Goal: Communication & Community: Answer question/provide support

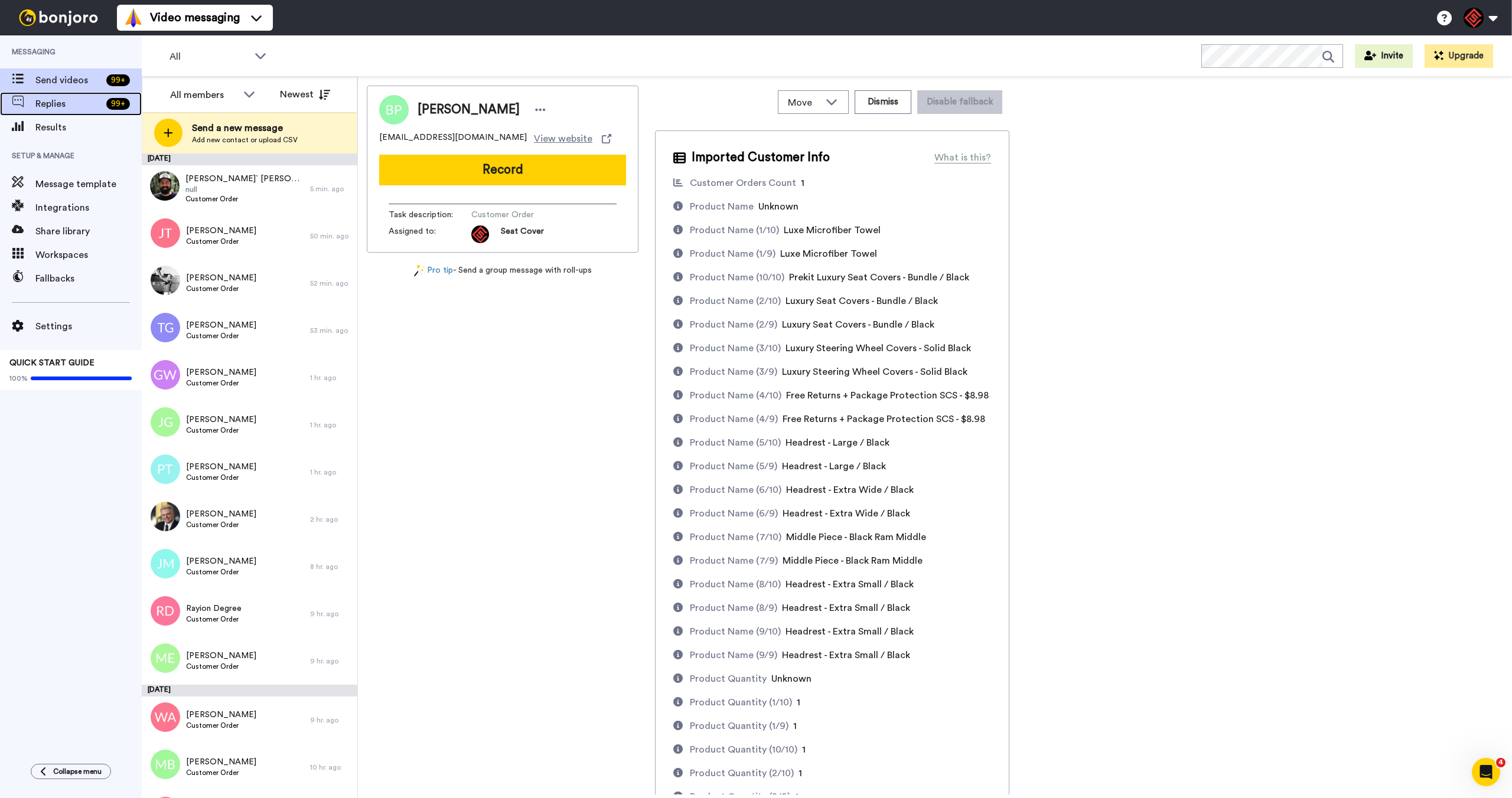
click at [100, 98] on span "Replies" at bounding box center [68, 104] width 66 height 14
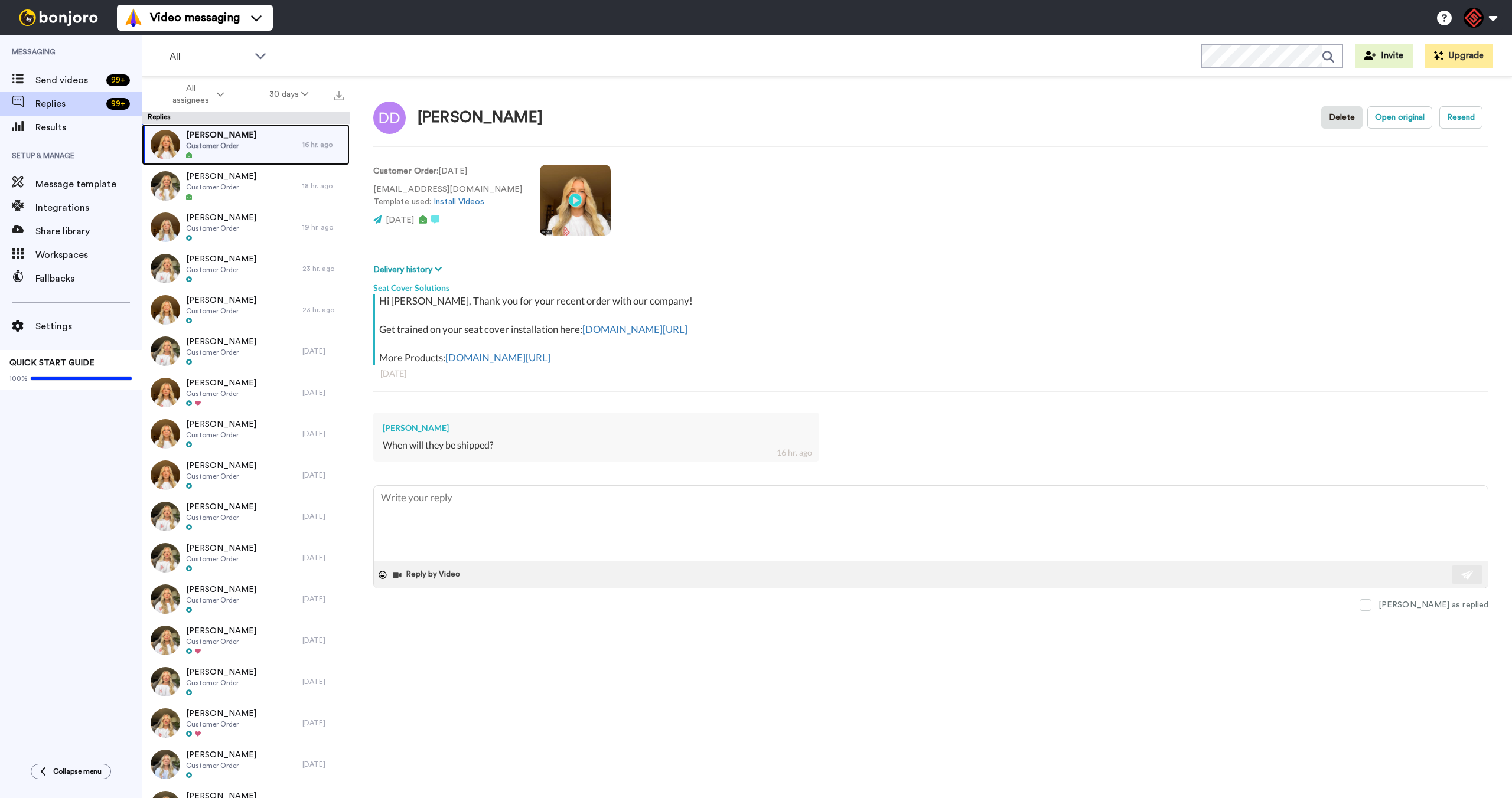
click at [284, 155] on div "[PERSON_NAME] Customer Order" at bounding box center [222, 144] width 161 height 41
drag, startPoint x: 426, startPoint y: 423, endPoint x: 382, endPoint y: 421, distance: 44.0
click at [382, 421] on div "[PERSON_NAME] When will they be shipped? 16 hr. ago" at bounding box center [596, 437] width 446 height 49
copy div "[PERSON_NAME]"
click at [446, 528] on textarea at bounding box center [931, 524] width 1114 height 76
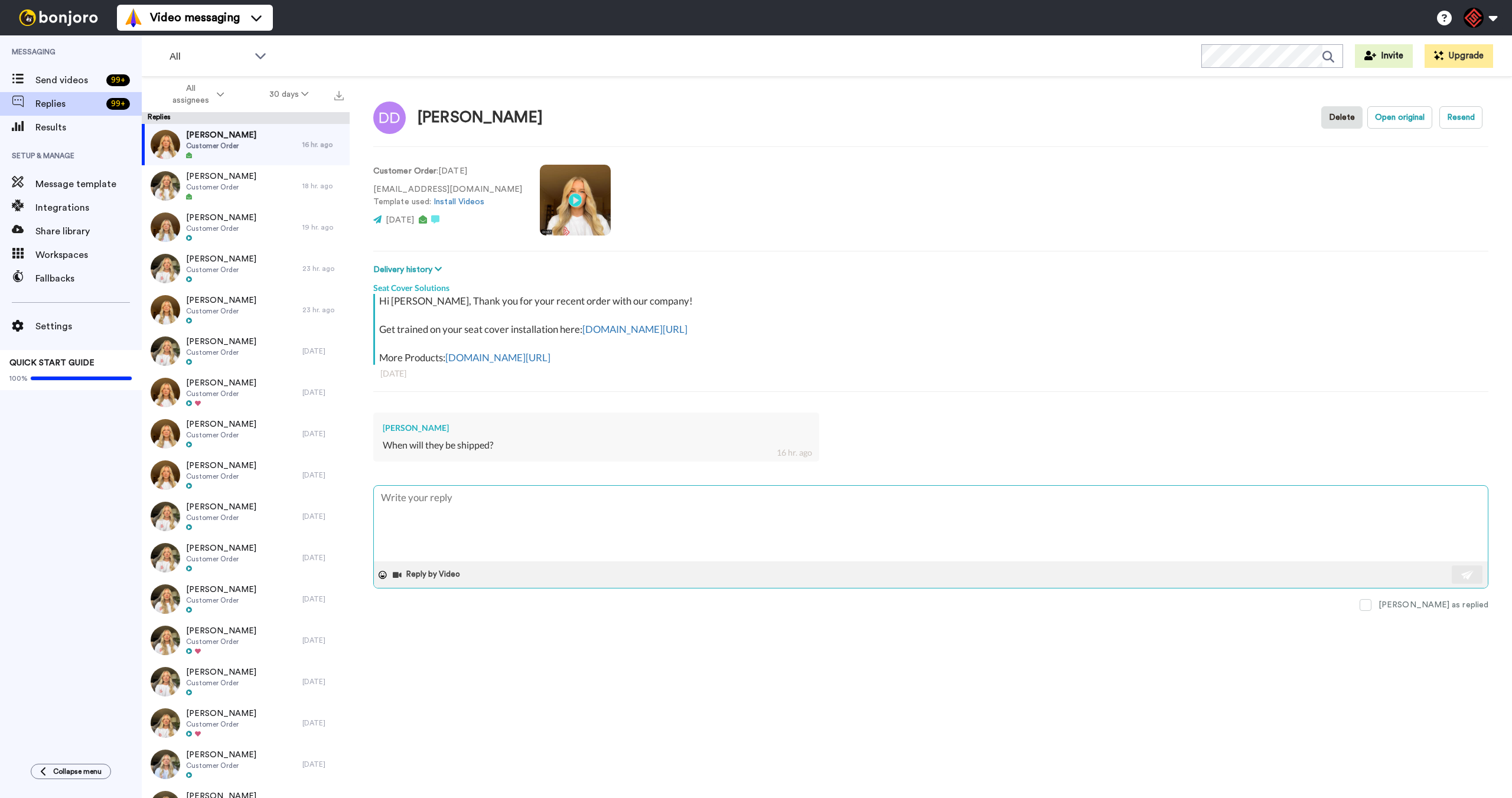
type textarea "x"
type textarea "H"
type textarea "x"
type textarea "He"
type textarea "x"
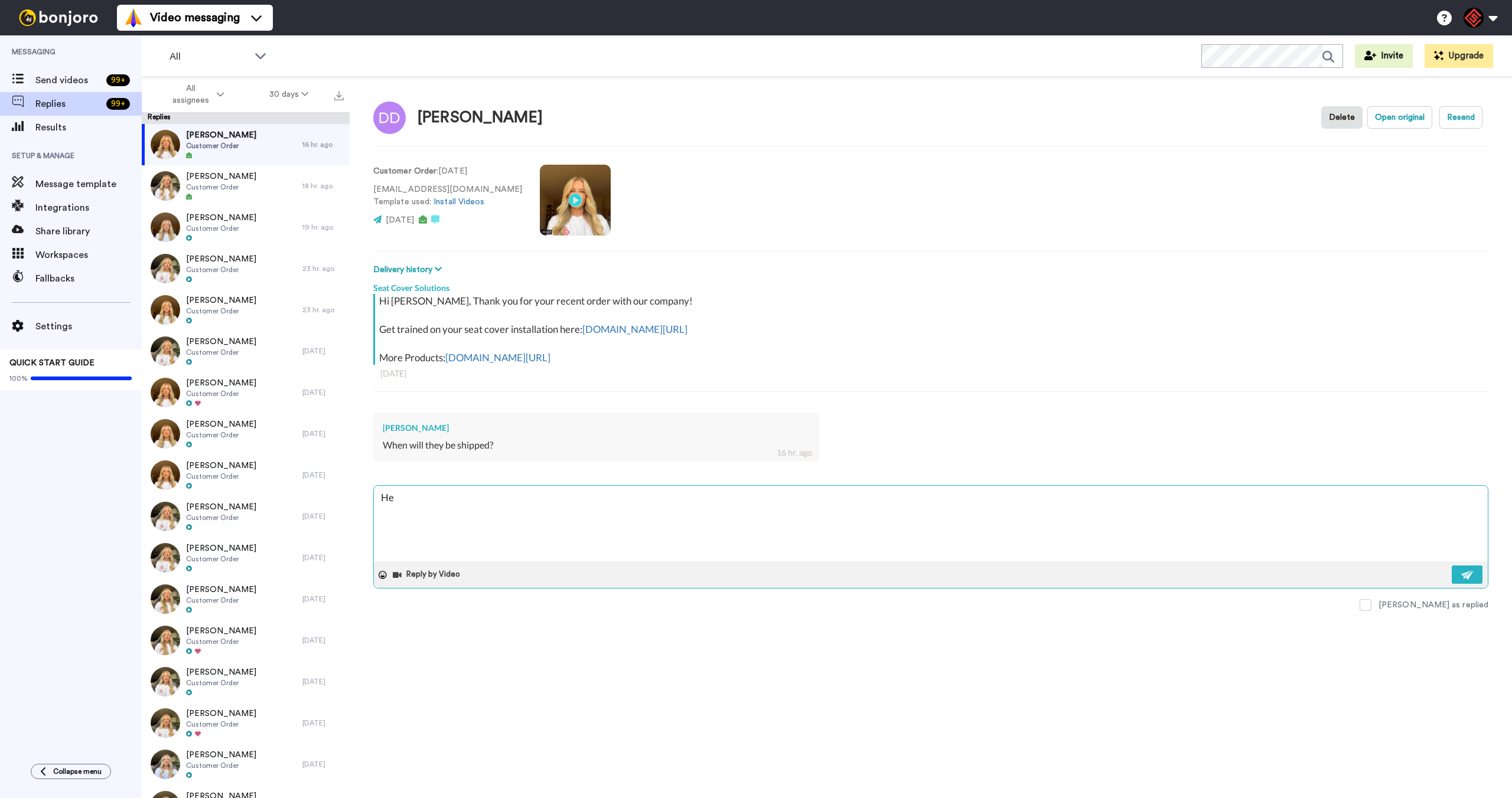
type textarea "Hey"
type textarea "x"
type textarea "Hey"
type textarea "x"
type textarea "Hey D"
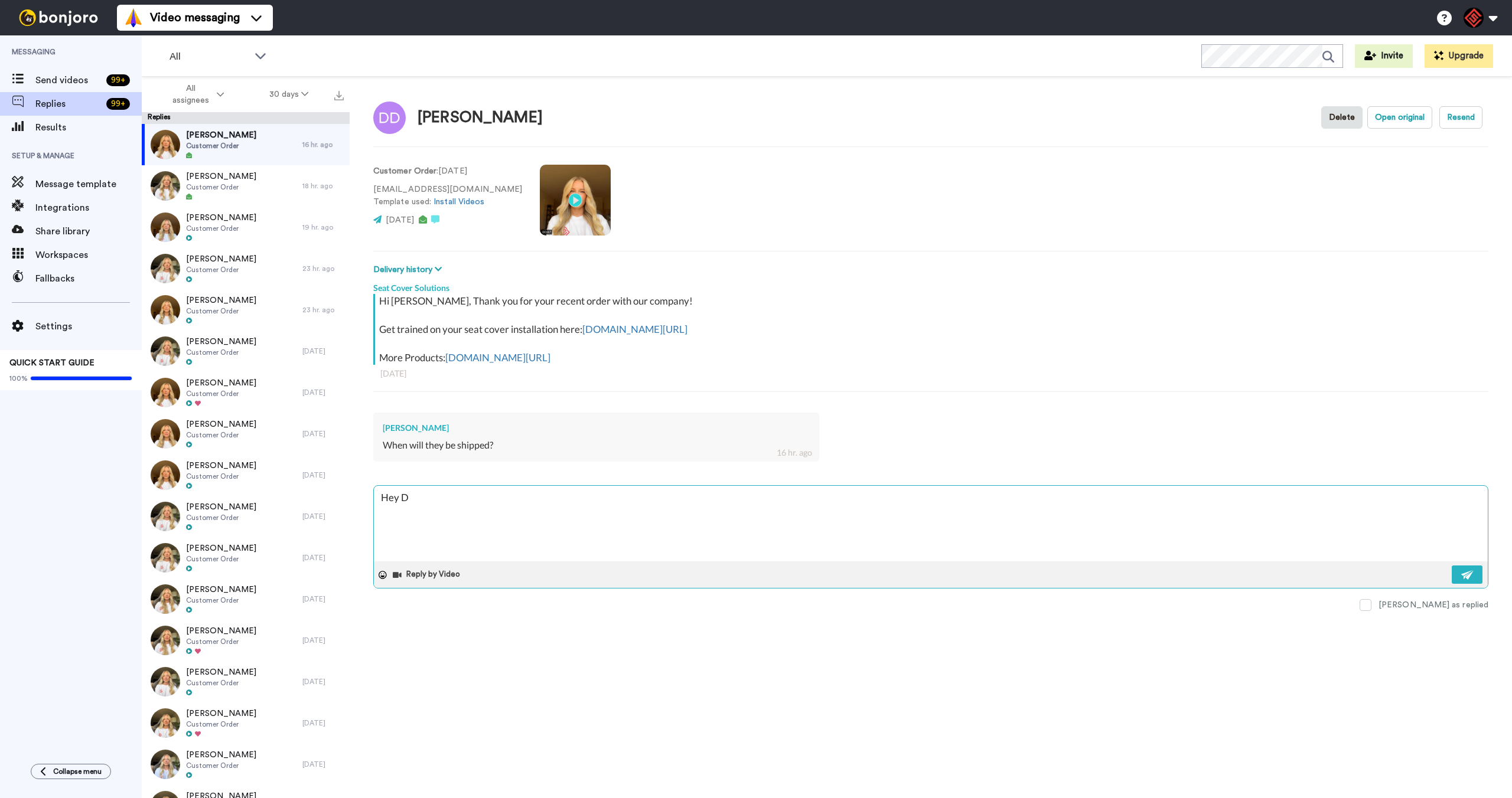
type textarea "x"
type textarea "Hey Di"
type textarea "x"
type textarea "Hey Dil"
type textarea "x"
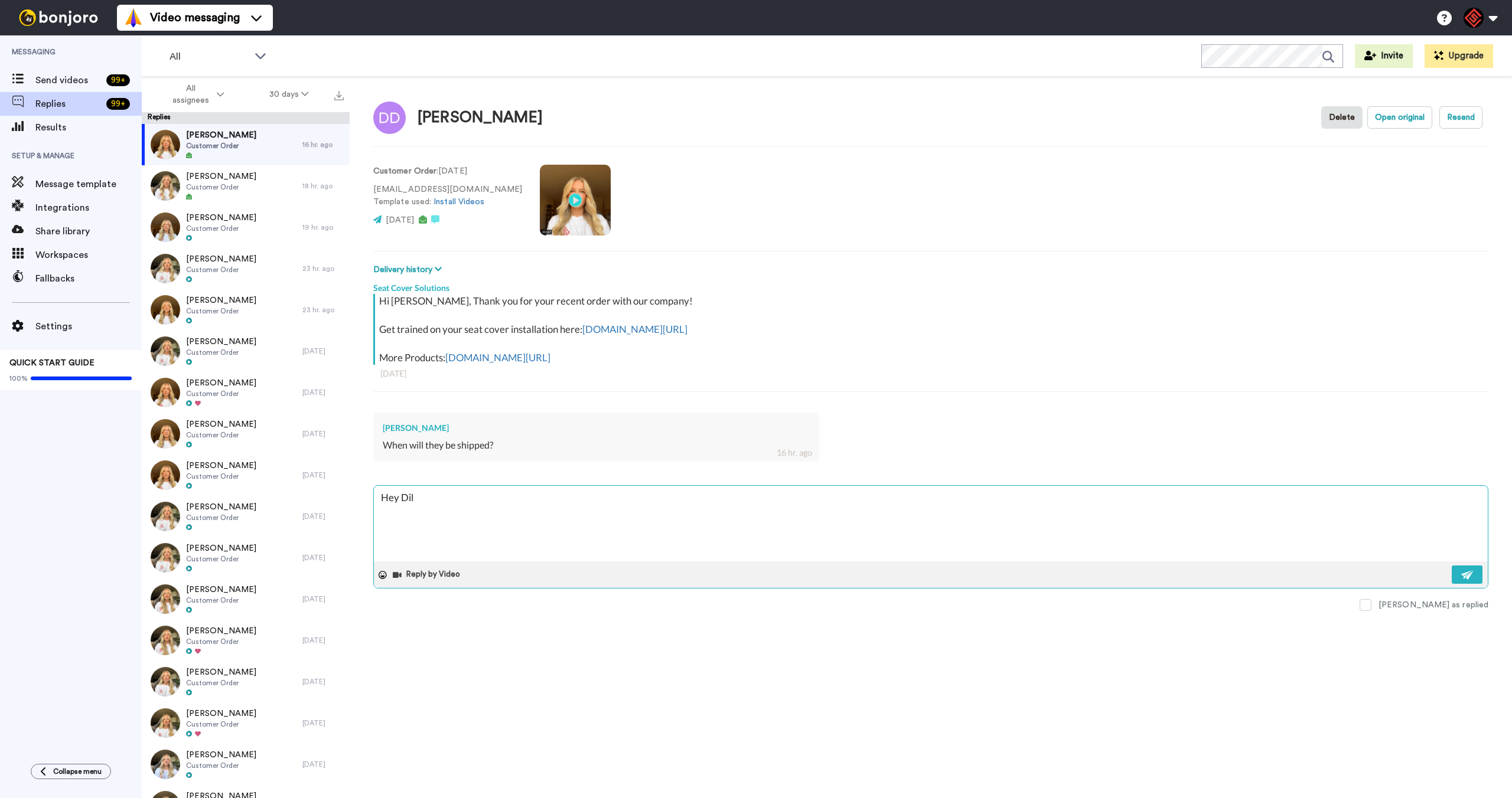
type textarea "Hey [PERSON_NAME]"
type textarea "x"
type textarea "Hey Dillo"
type textarea "x"
type textarea "Hey [PERSON_NAME]"
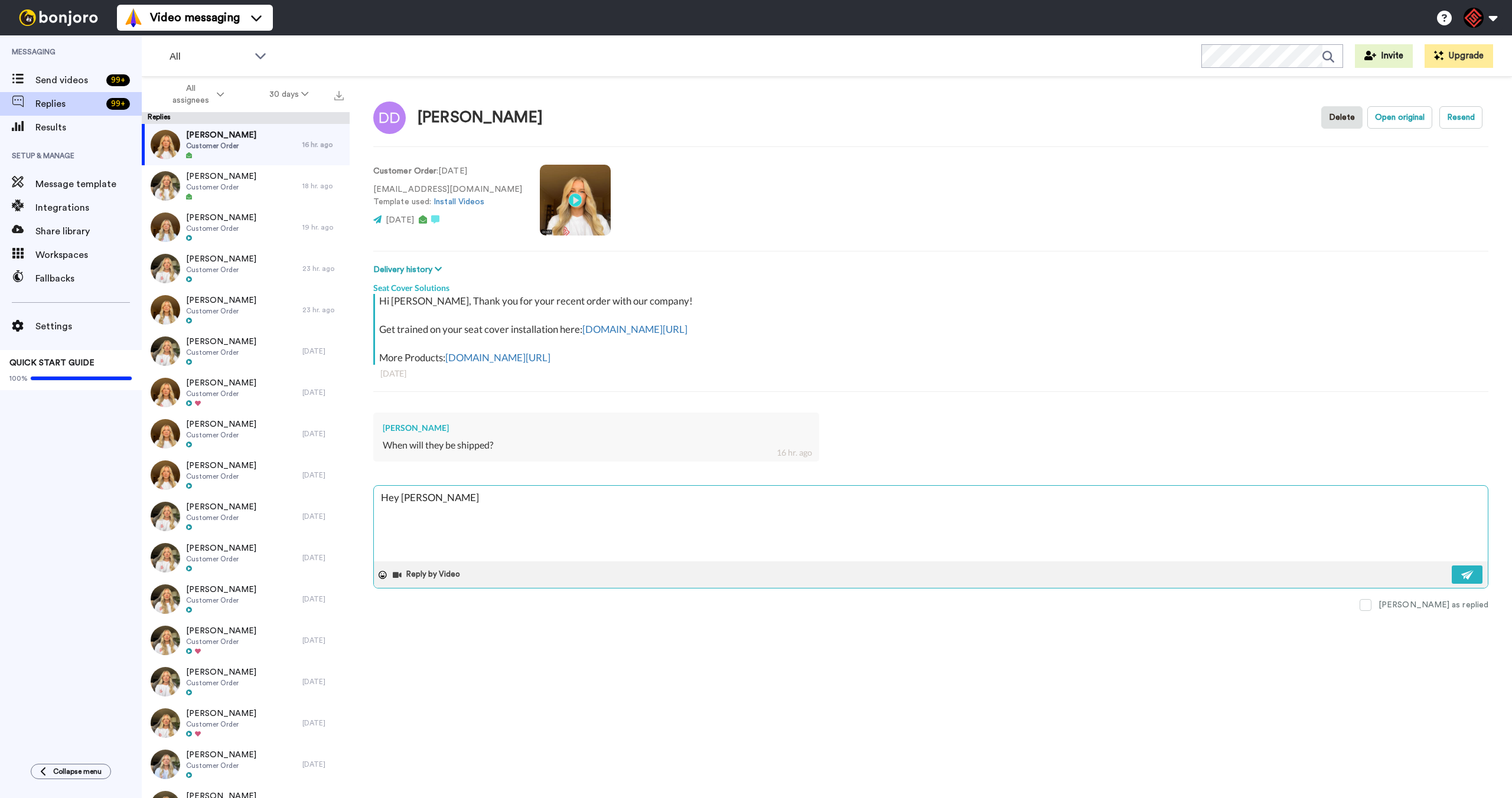
type textarea "x"
type textarea "Hey [PERSON_NAME],"
type textarea "x"
type textarea "Hey [PERSON_NAME],"
type textarea "x"
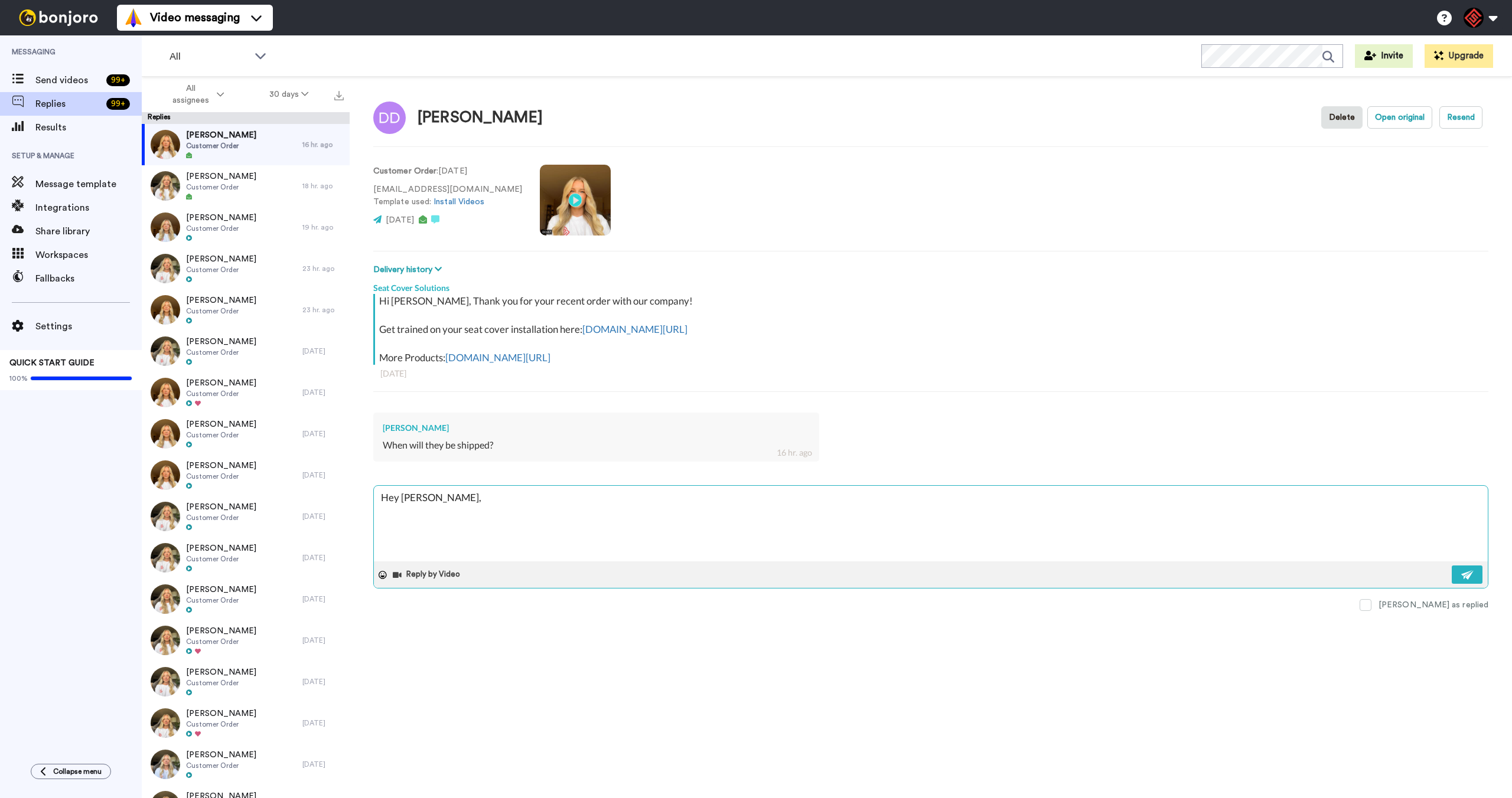
type textarea "Hey [PERSON_NAME],"
type textarea "x"
type textarea "Hey [PERSON_NAME], T"
type textarea "x"
type textarea "Hey [PERSON_NAME], Th"
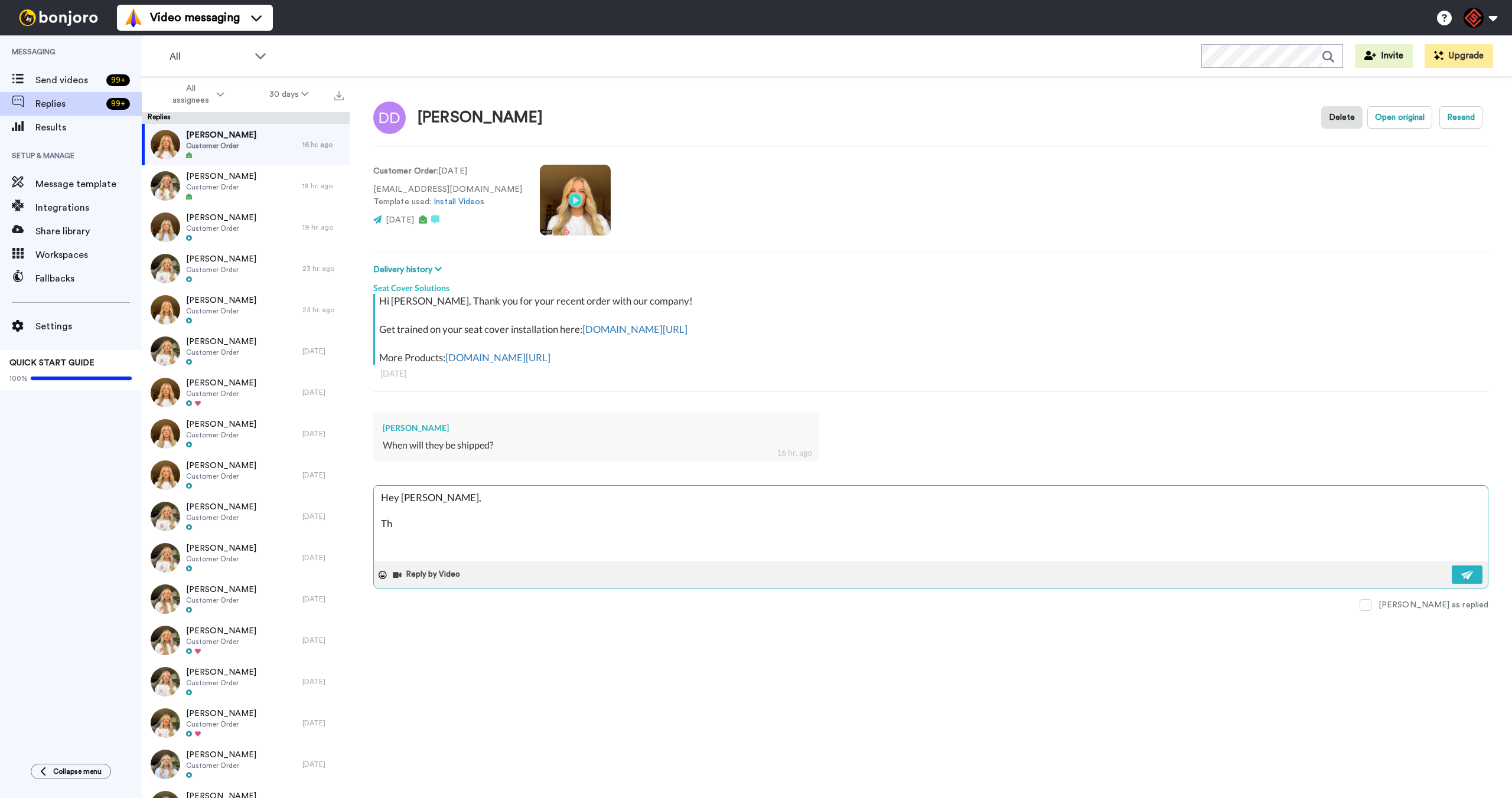
type textarea "x"
type textarea "Hey [PERSON_NAME], Tha"
type textarea "x"
type textarea "Hey [PERSON_NAME], Than"
type textarea "x"
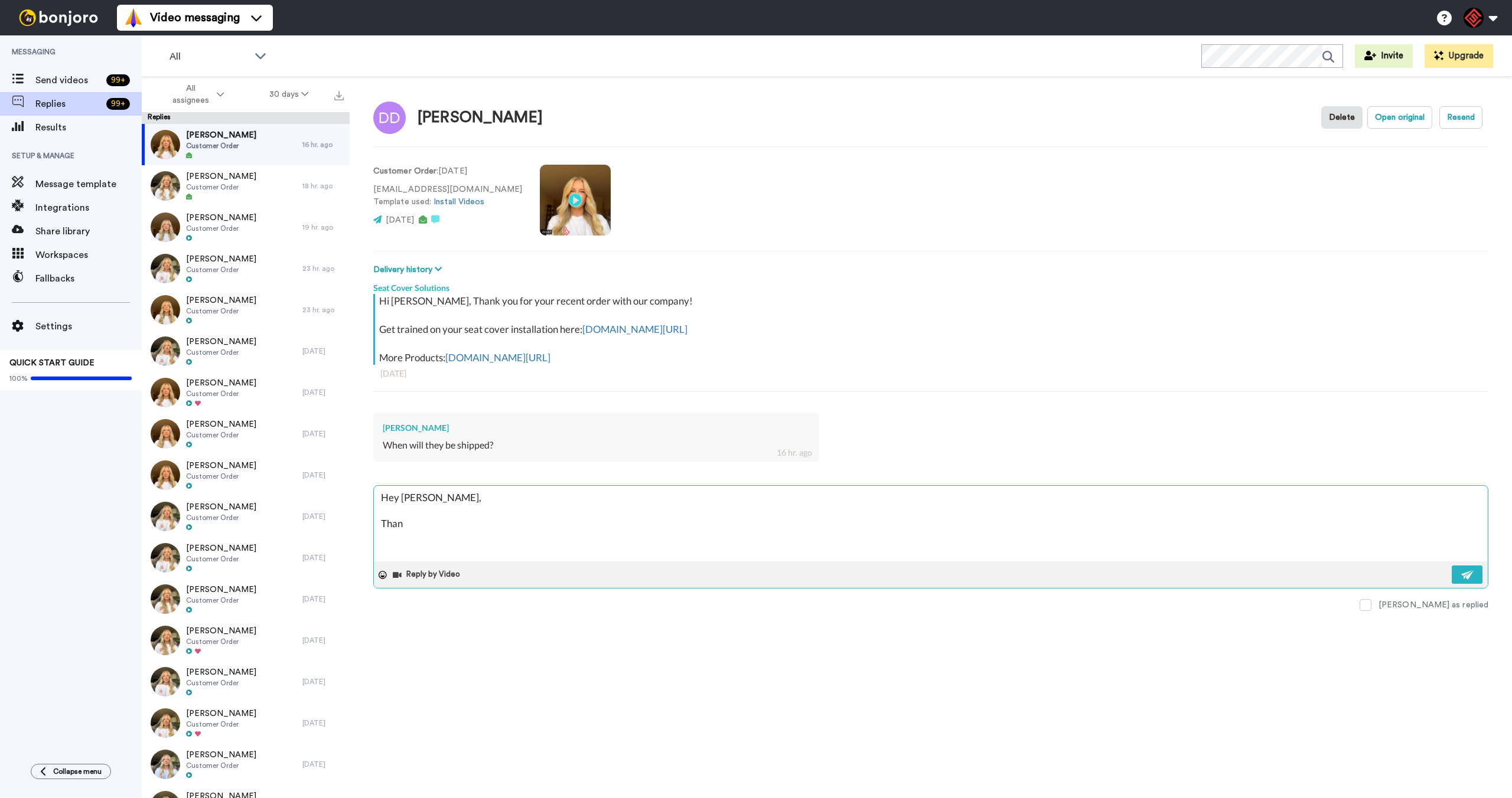
type textarea "Hey [PERSON_NAME], Thank"
type textarea "x"
type textarea "Hey [PERSON_NAME], Thank"
type textarea "x"
type textarea "Hey [PERSON_NAME], Thank y"
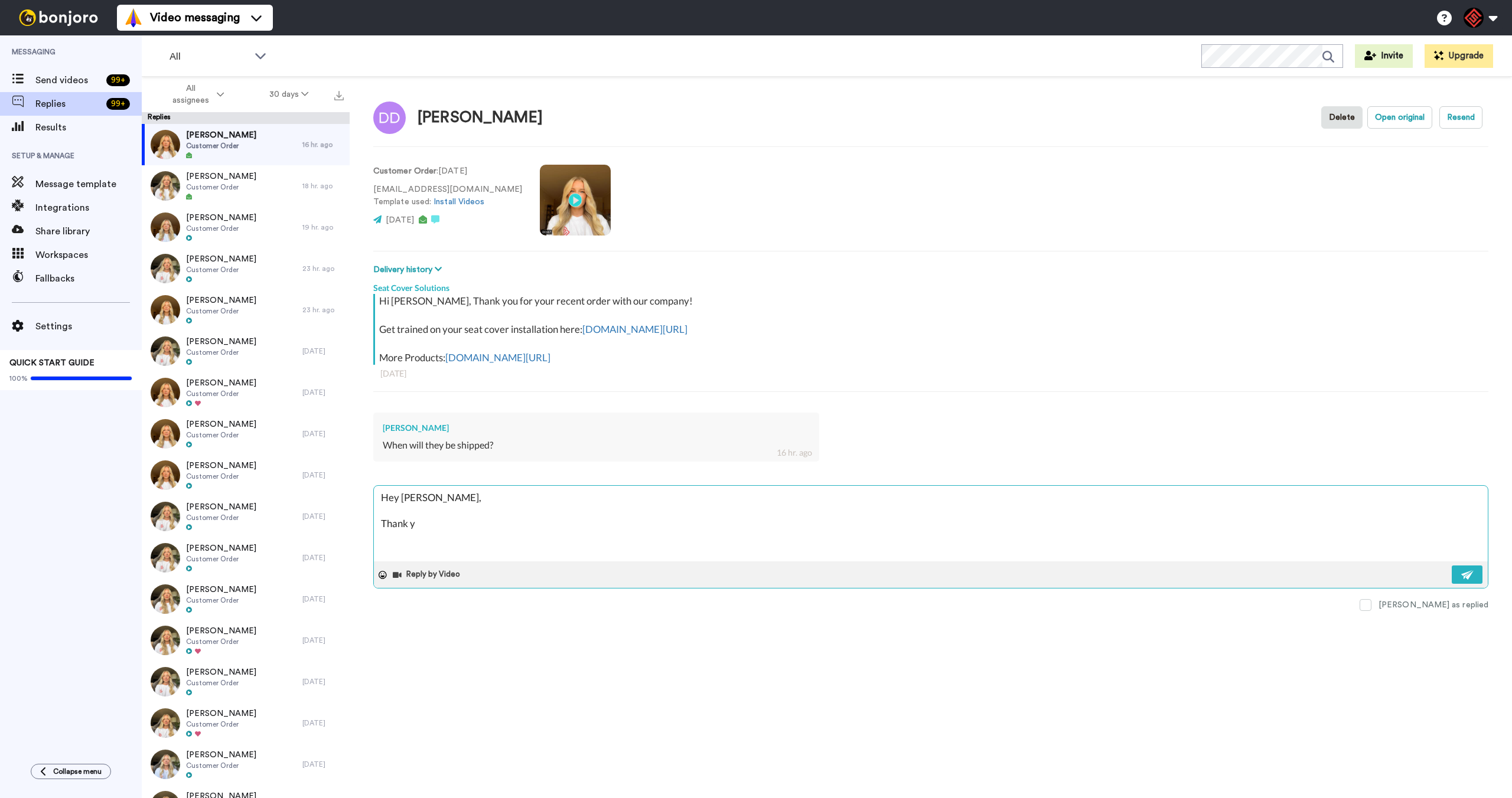
type textarea "x"
type textarea "Hey [PERSON_NAME], Thank yo"
type textarea "x"
type textarea "Hey [PERSON_NAME], Thank you"
type textarea "x"
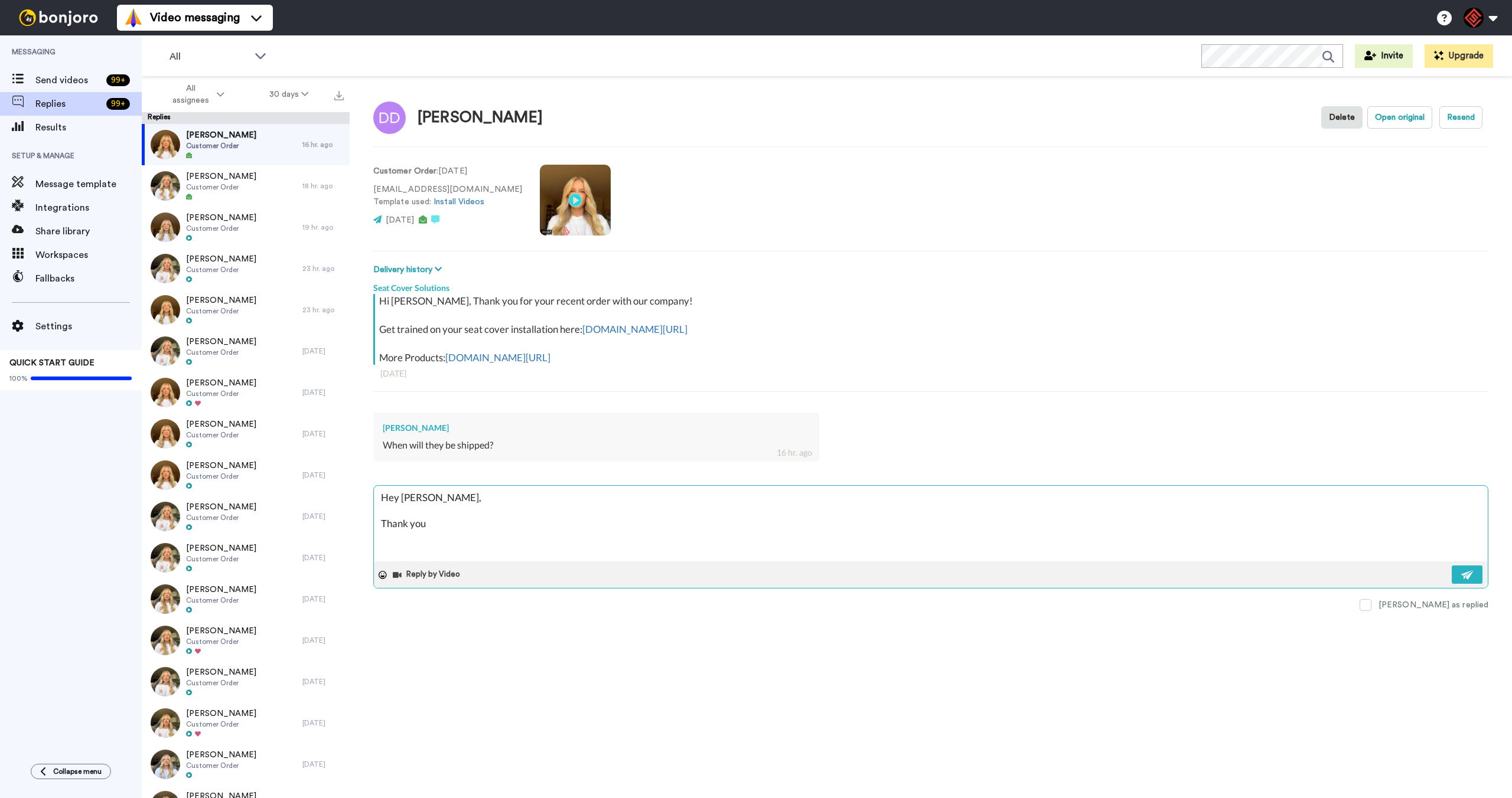
type textarea "Hey [PERSON_NAME], Thank you"
type textarea "x"
type textarea "Hey [PERSON_NAME], Thank you f"
type textarea "x"
type textarea "Hey [PERSON_NAME], Thank you fo"
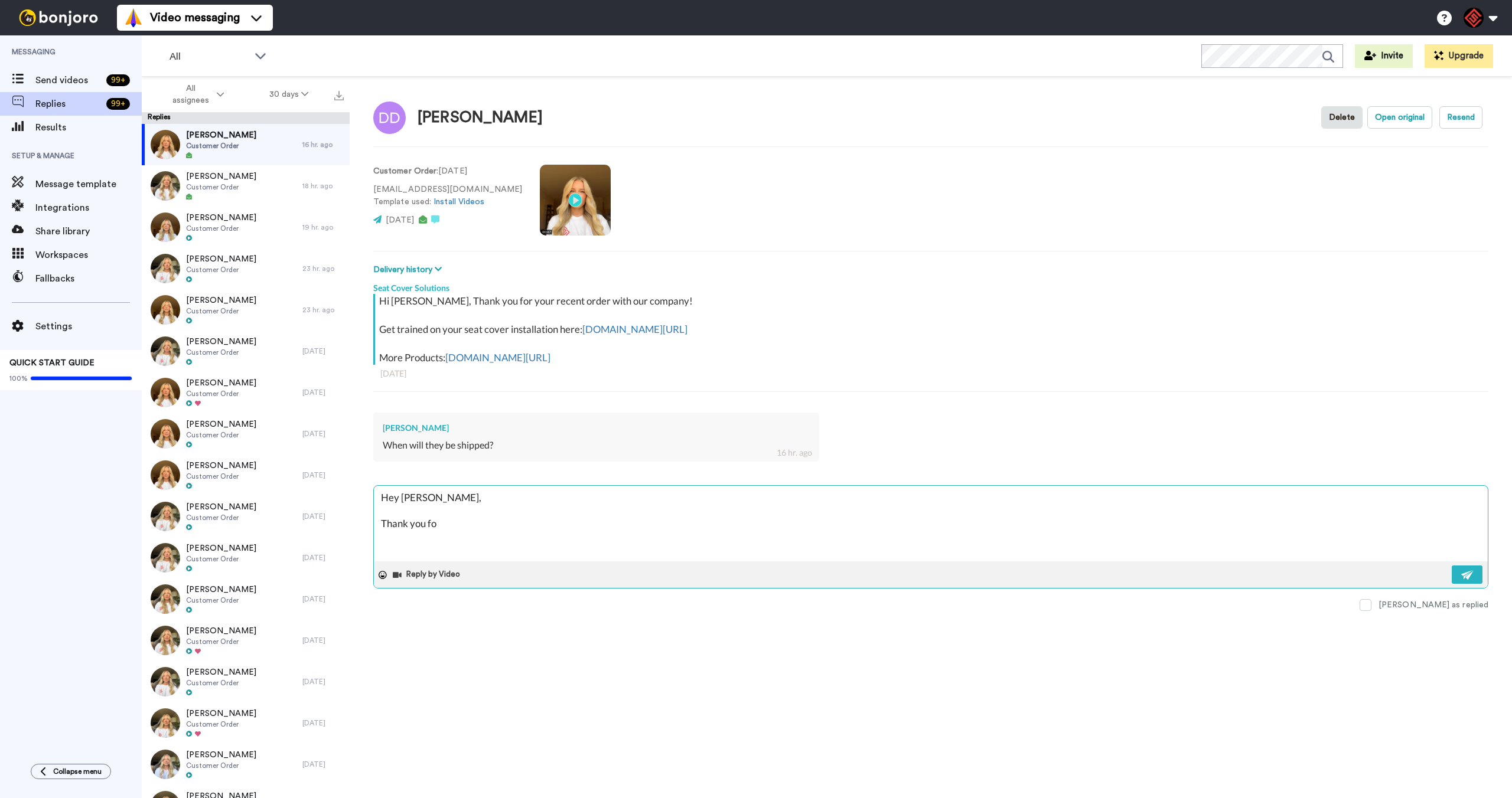
type textarea "x"
type textarea "Hey [PERSON_NAME], Thank you for"
type textarea "x"
type textarea "Hey [PERSON_NAME], Thank you for"
type textarea "x"
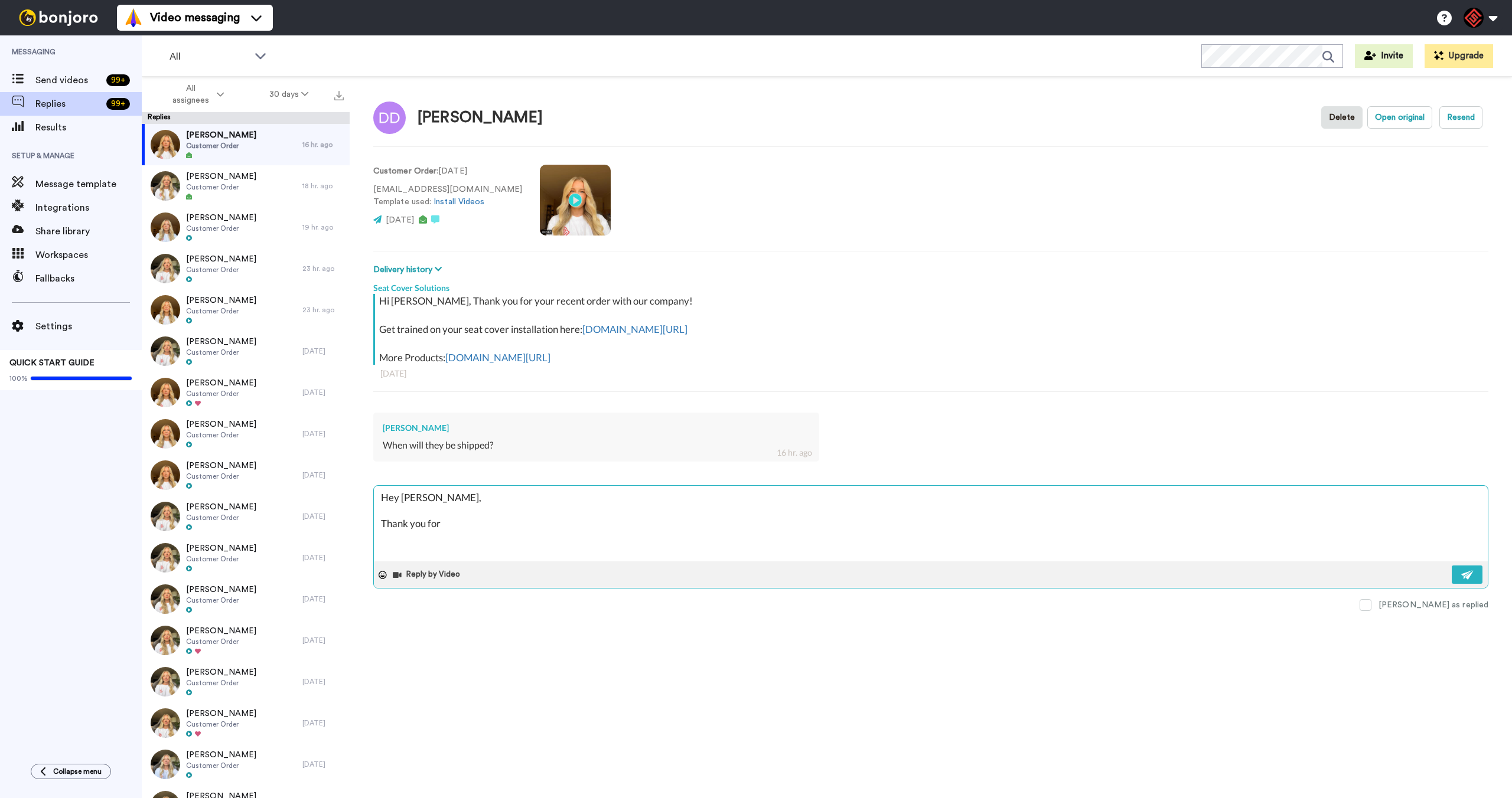
type textarea "Hey [PERSON_NAME], Thank you for r"
type textarea "x"
type textarea "Hey [PERSON_NAME], Thank you for re"
type textarea "x"
type textarea "Hey [PERSON_NAME], Thank you for [PERSON_NAME]"
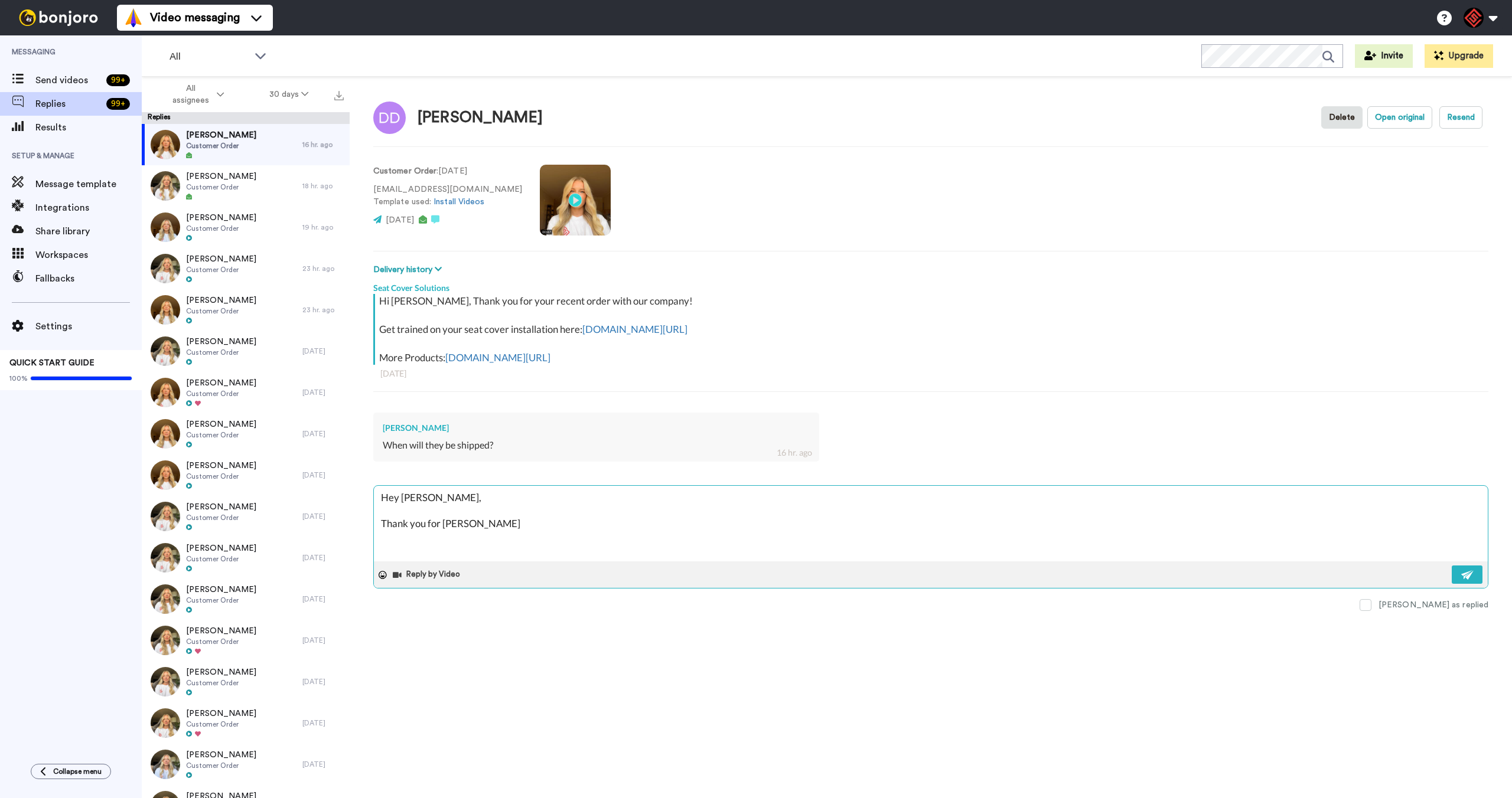
type textarea "x"
type textarea "Hey [PERSON_NAME], Thank you for reac"
type textarea "x"
type textarea "Hey [PERSON_NAME], Thank you for reach"
type textarea "x"
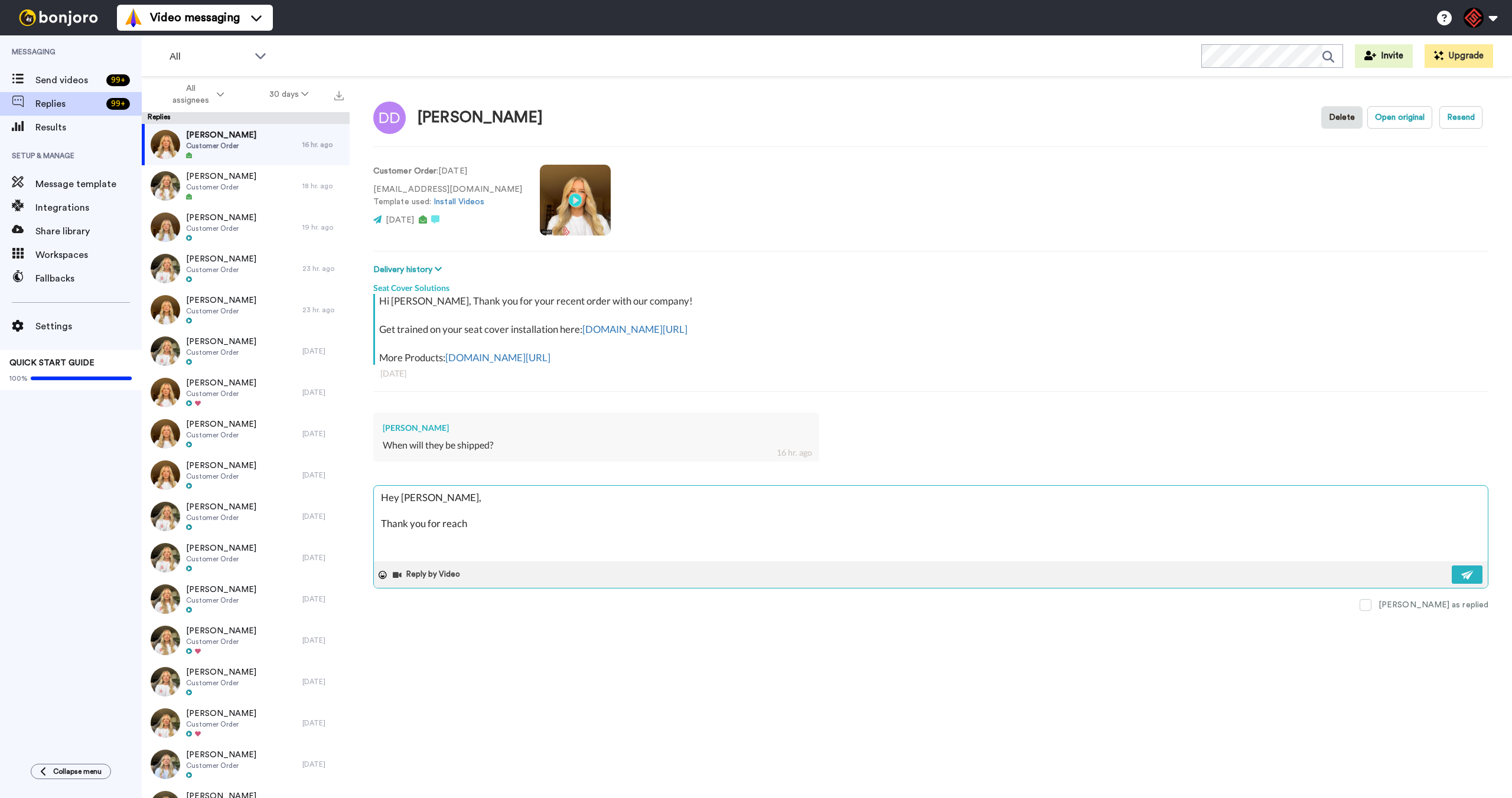
type textarea "Hey [PERSON_NAME], Thank you for reachi"
type textarea "x"
type textarea "Hey [PERSON_NAME], Thank you for reachin"
type textarea "x"
type textarea "Hey [PERSON_NAME], Thank you for reaching"
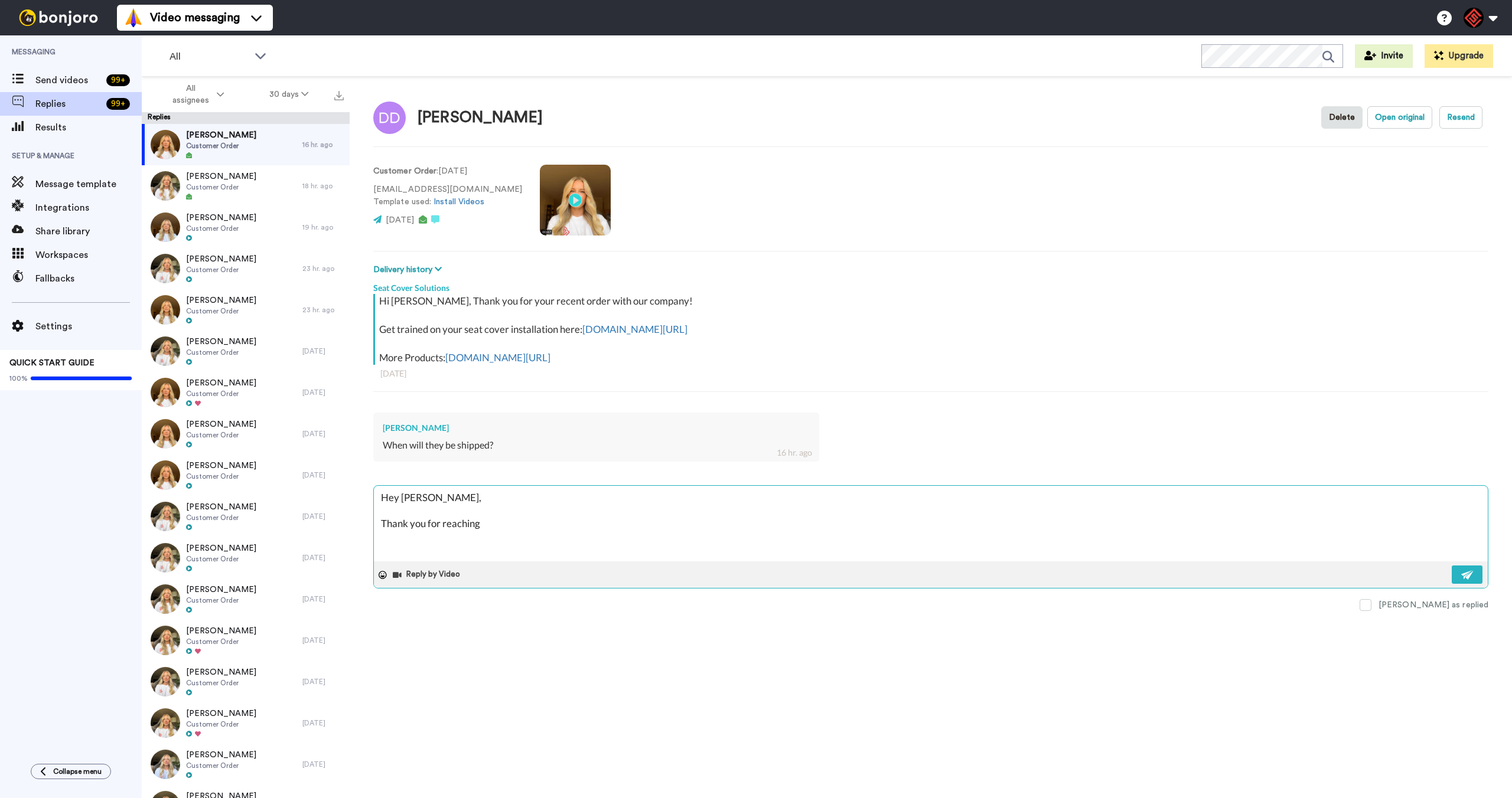
type textarea "x"
type textarea "Hey [PERSON_NAME], Thank you for reaching"
type textarea "x"
type textarea "Hey [PERSON_NAME], Thank you for reaching o"
type textarea "x"
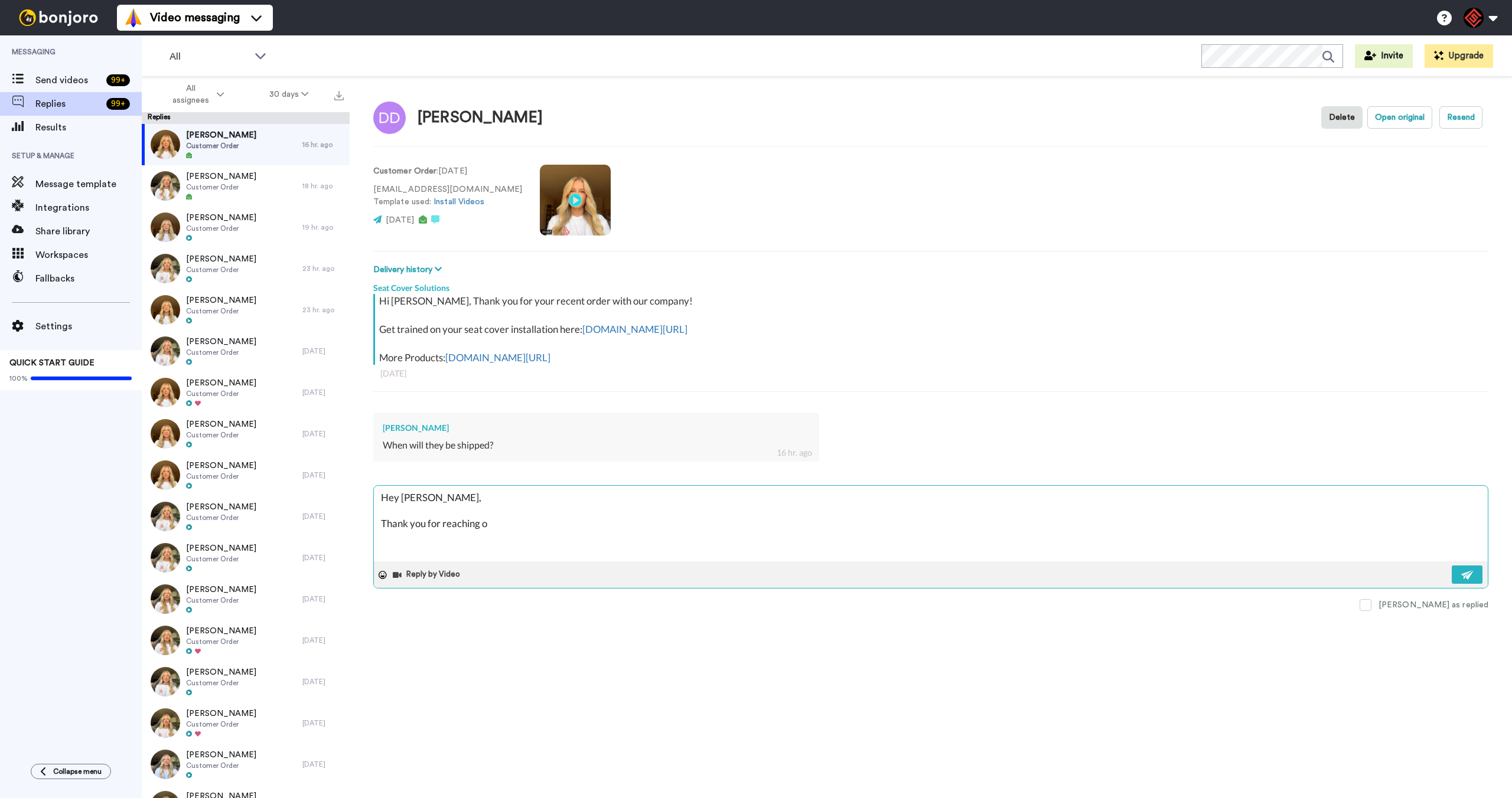
type textarea "Hey [PERSON_NAME], Thank you for reaching ou"
type textarea "x"
type textarea "Hey [PERSON_NAME], Thank you for reaching out"
type textarea "x"
type textarea "Hey [PERSON_NAME], Thank you for reaching out!"
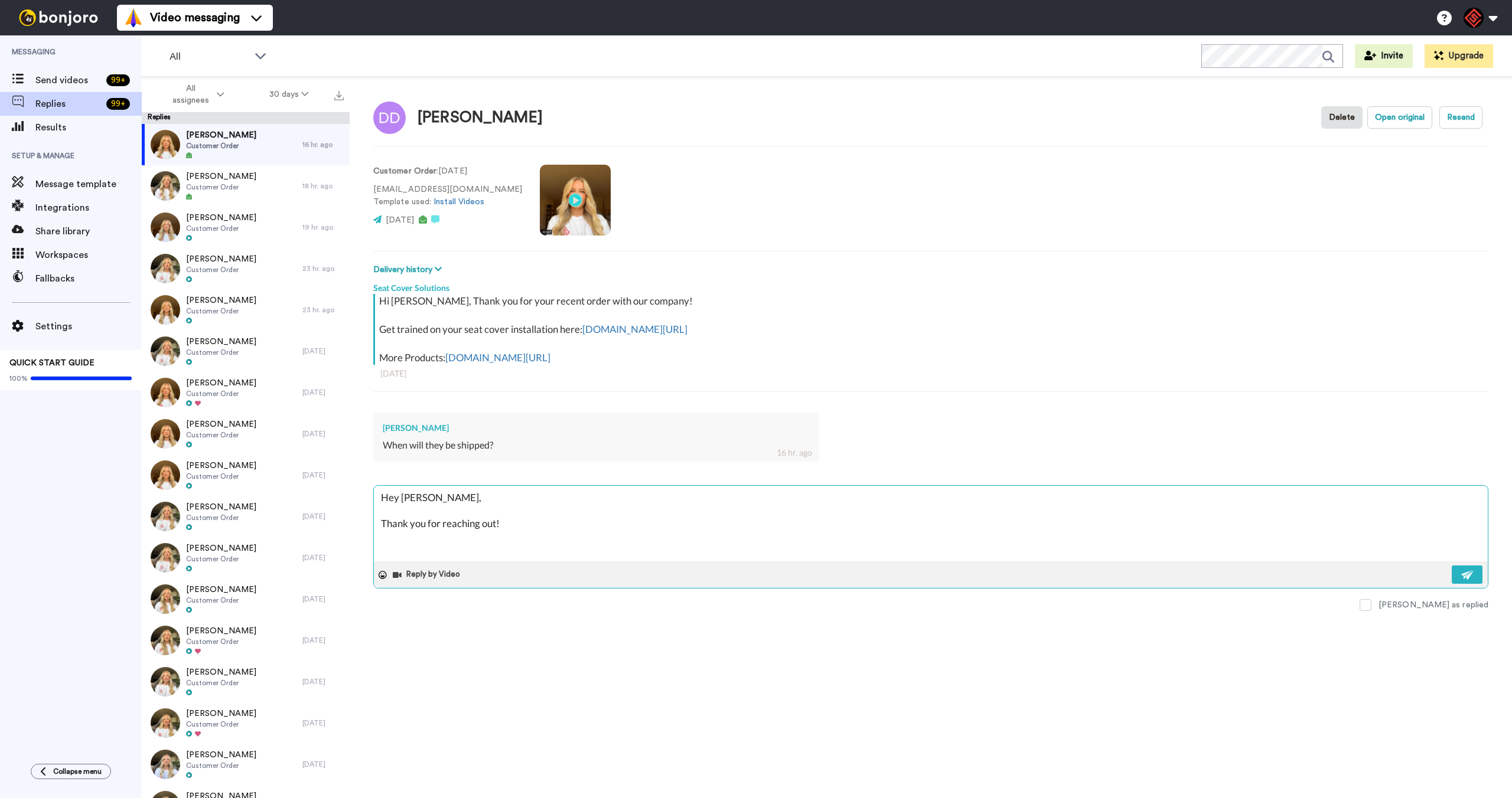
type textarea "x"
type textarea "Hey [PERSON_NAME], Thank you for reaching out!"
type textarea "x"
type textarea "Hey [PERSON_NAME], Thank you for reaching out! I"
type textarea "x"
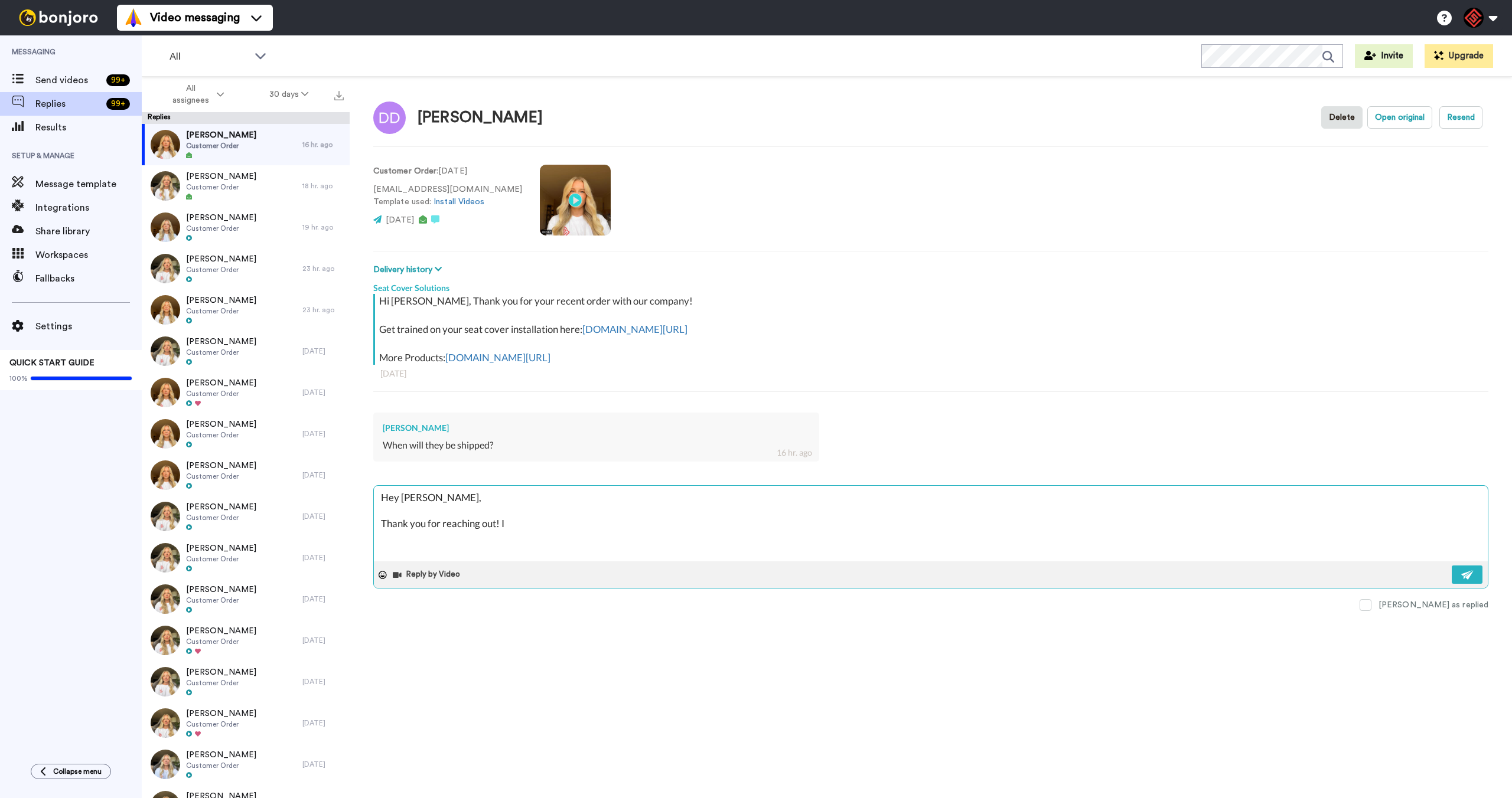
type textarea "Hey [PERSON_NAME], Thank you for reaching out! I"
type textarea "x"
type textarea "Hey [PERSON_NAME], Thank you for reaching out! I h"
type textarea "x"
type textarea "Hey [PERSON_NAME], Thank you for reaching out! I ha"
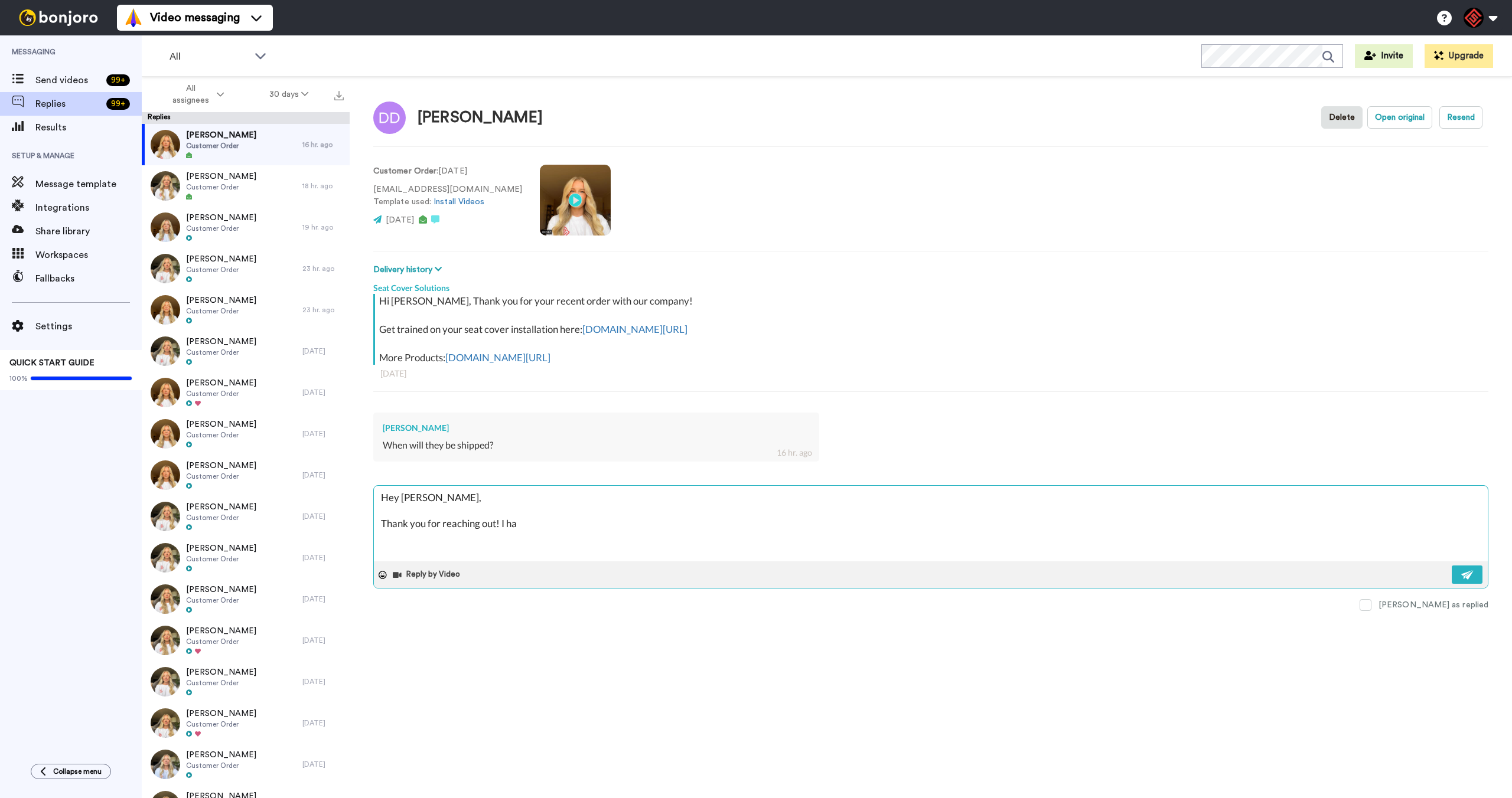
type textarea "x"
type textarea "Hey [PERSON_NAME], Thank you for reaching out! I hav"
type textarea "x"
type textarea "Hey [PERSON_NAME], Thank you for reaching out! I have"
type textarea "x"
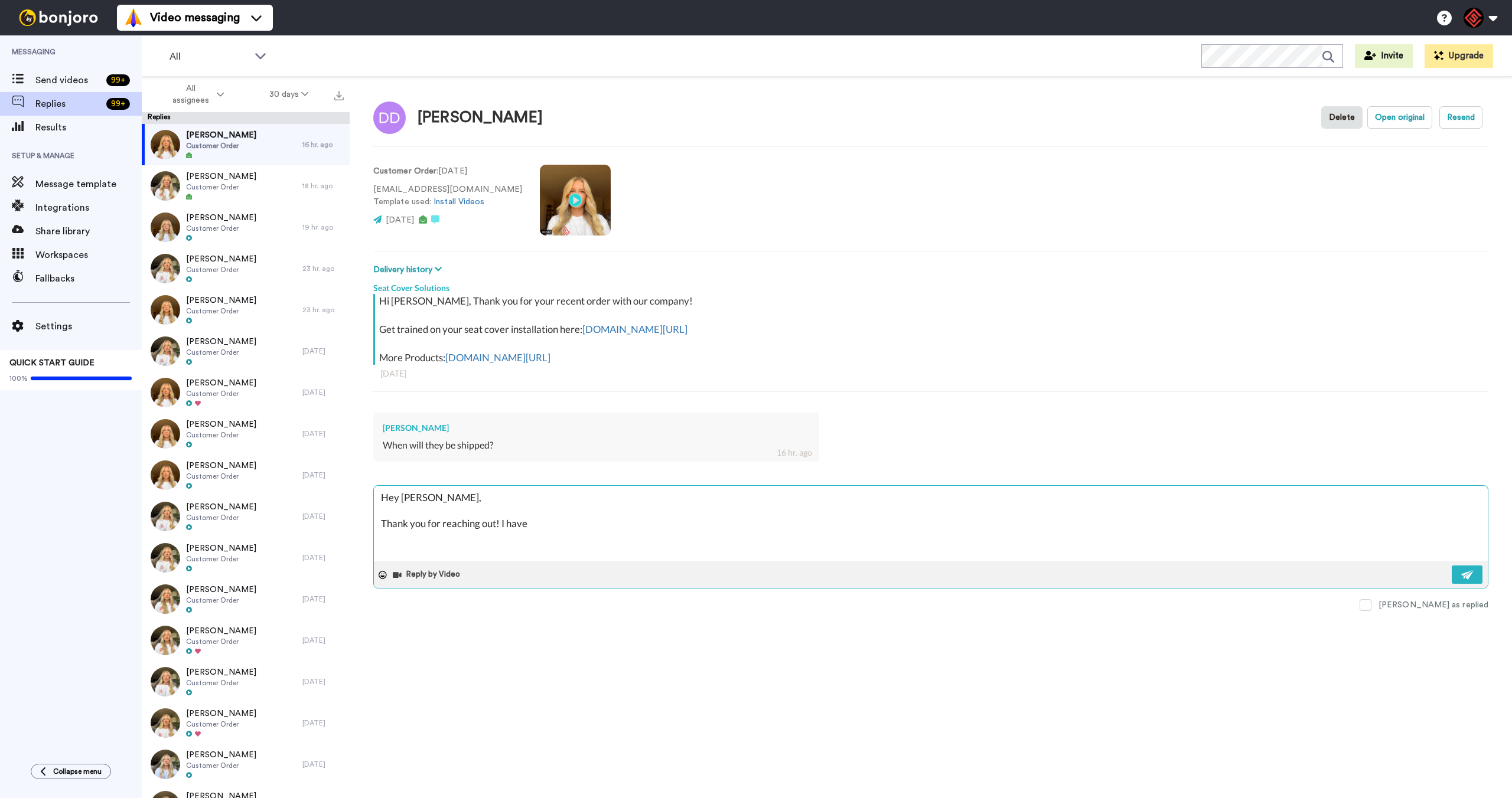
type textarea "Hey [PERSON_NAME], Thank you for reaching out! I have"
type textarea "x"
type textarea "Hey [PERSON_NAME], Thank you for reaching out! I have g"
type textarea "x"
type textarea "Hey [PERSON_NAME], Thank you for reaching out! I have go"
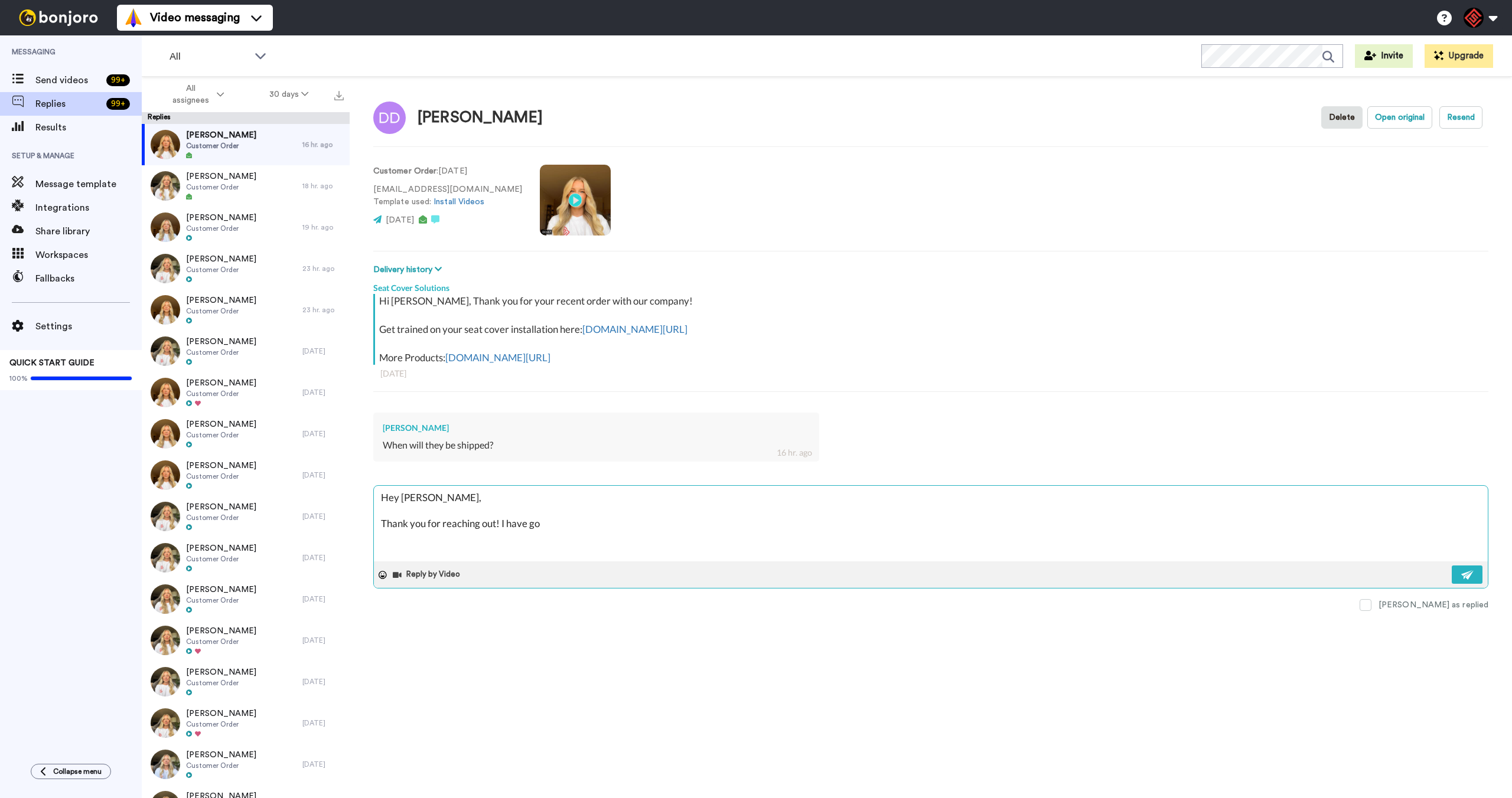
type textarea "x"
type textarea "Hey [PERSON_NAME], Thank you for reaching out! I have gon"
type textarea "x"
type textarea "Hey [PERSON_NAME], Thank you for reaching out! I have gone"
type textarea "x"
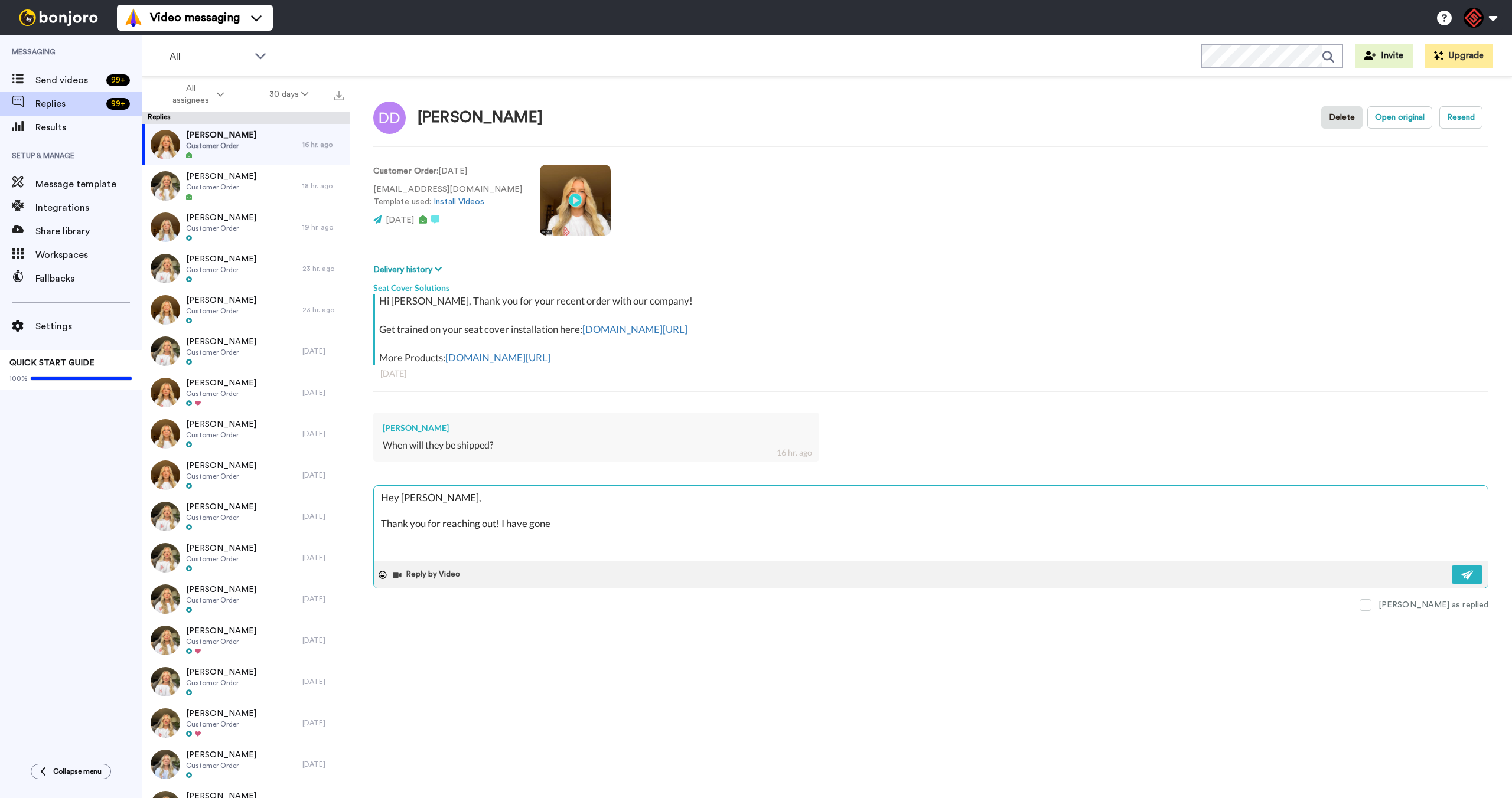
type textarea "Hey [PERSON_NAME], Thank you for reaching out! I have gone"
type textarea "x"
type textarea "Hey [PERSON_NAME], Thank you for reaching out! I have gone a"
type textarea "x"
type textarea "Hey [PERSON_NAME], Thank you for reaching out! I have gone ah"
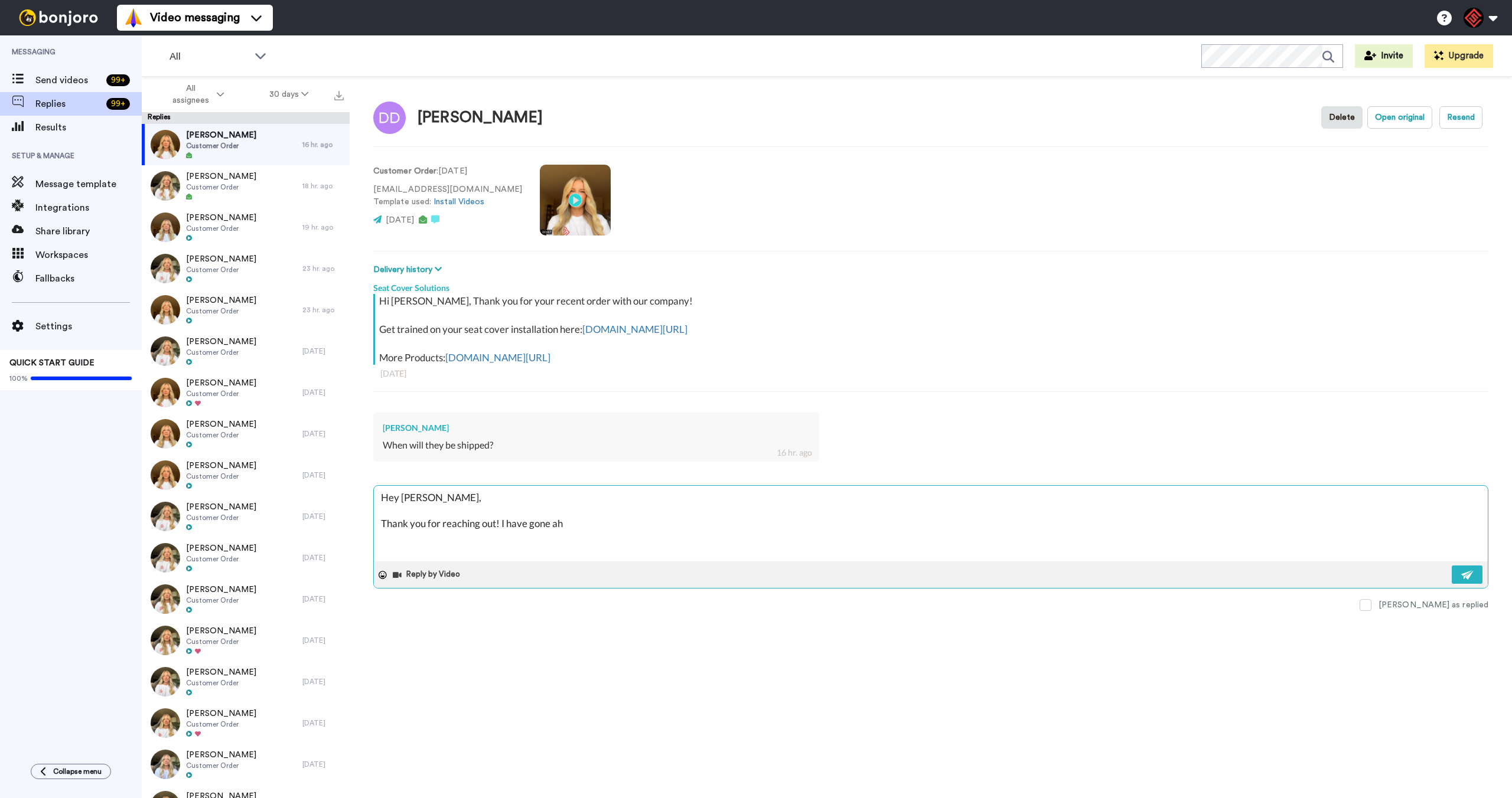
type textarea "x"
type textarea "Hey [PERSON_NAME], Thank you for reaching out! I have gone ahe"
type textarea "x"
type textarea "Hey [PERSON_NAME], Thank you for reaching out! I have gone ahea"
type textarea "x"
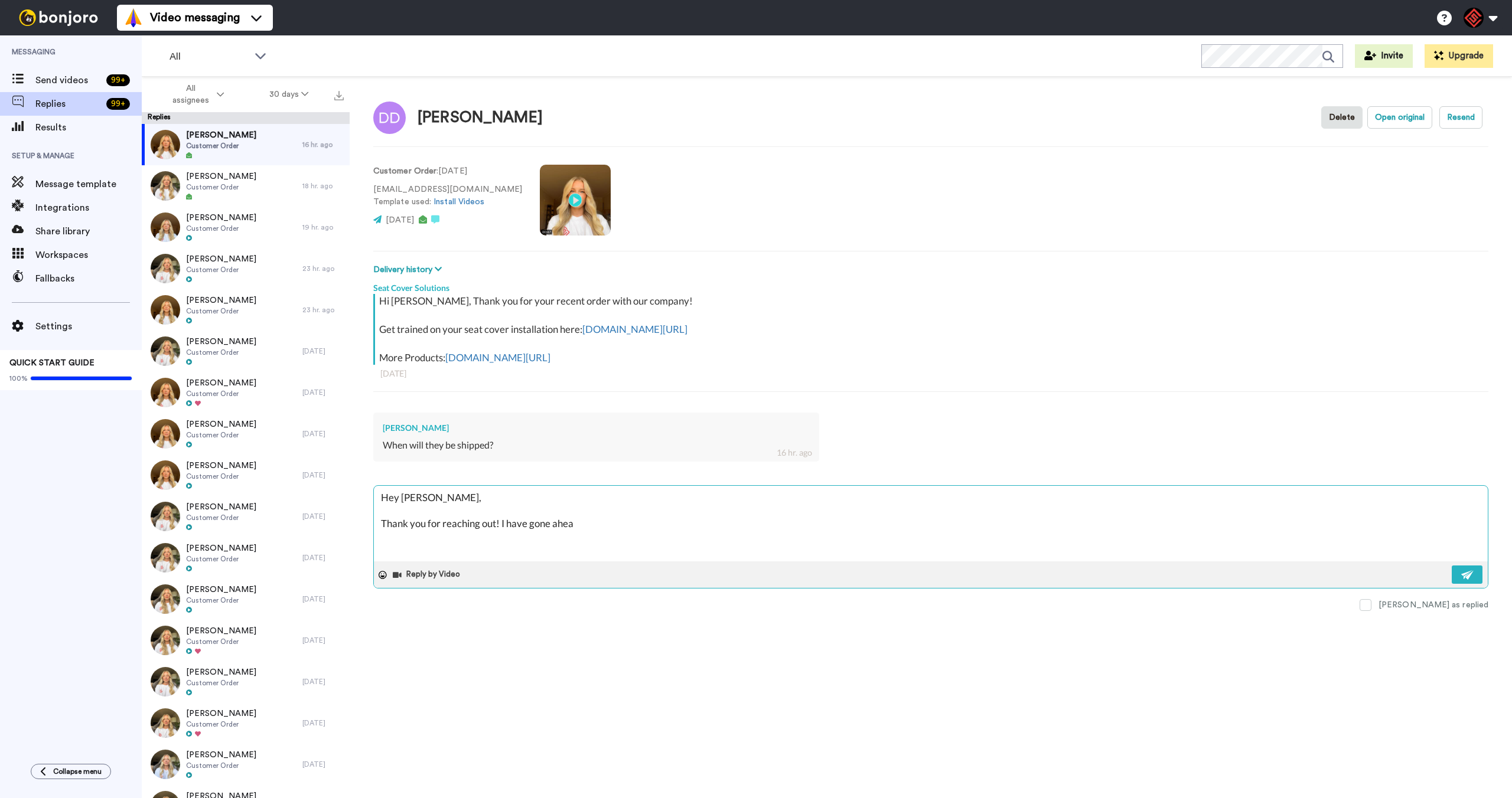
type textarea "Hey [PERSON_NAME], Thank you for reaching out! I have gone ahead"
type textarea "x"
type textarea "Hey [PERSON_NAME], Thank you for reaching out! I have gone ahead"
type textarea "x"
type textarea "Hey [PERSON_NAME], Thank you for reaching out! I have gone ahead a"
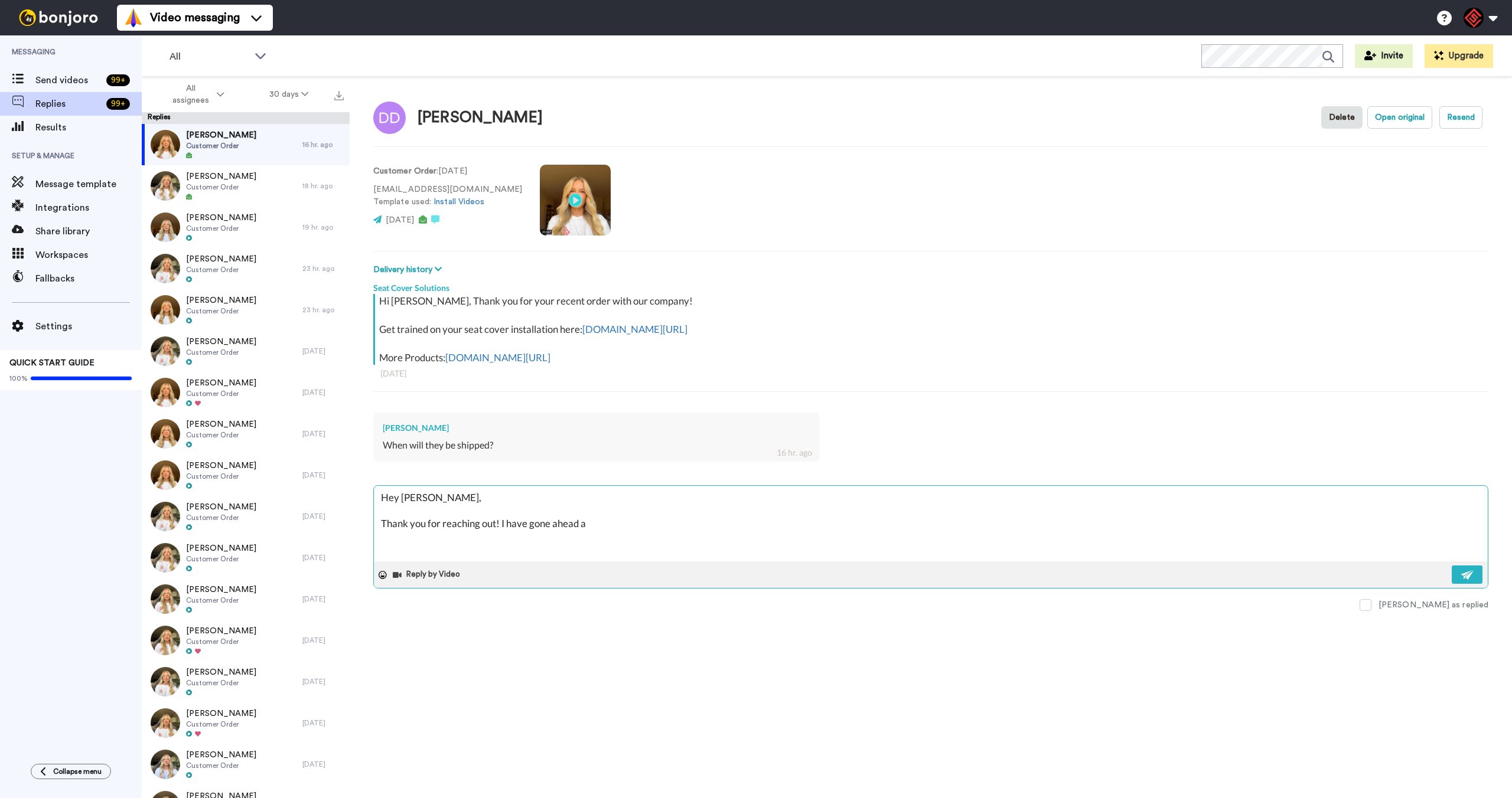
type textarea "x"
type textarea "Hey [PERSON_NAME], Thank you for reaching out! I have gone ahead an"
type textarea "x"
type textarea "Hey [PERSON_NAME], Thank you for reaching out! I have gone ahead and"
type textarea "x"
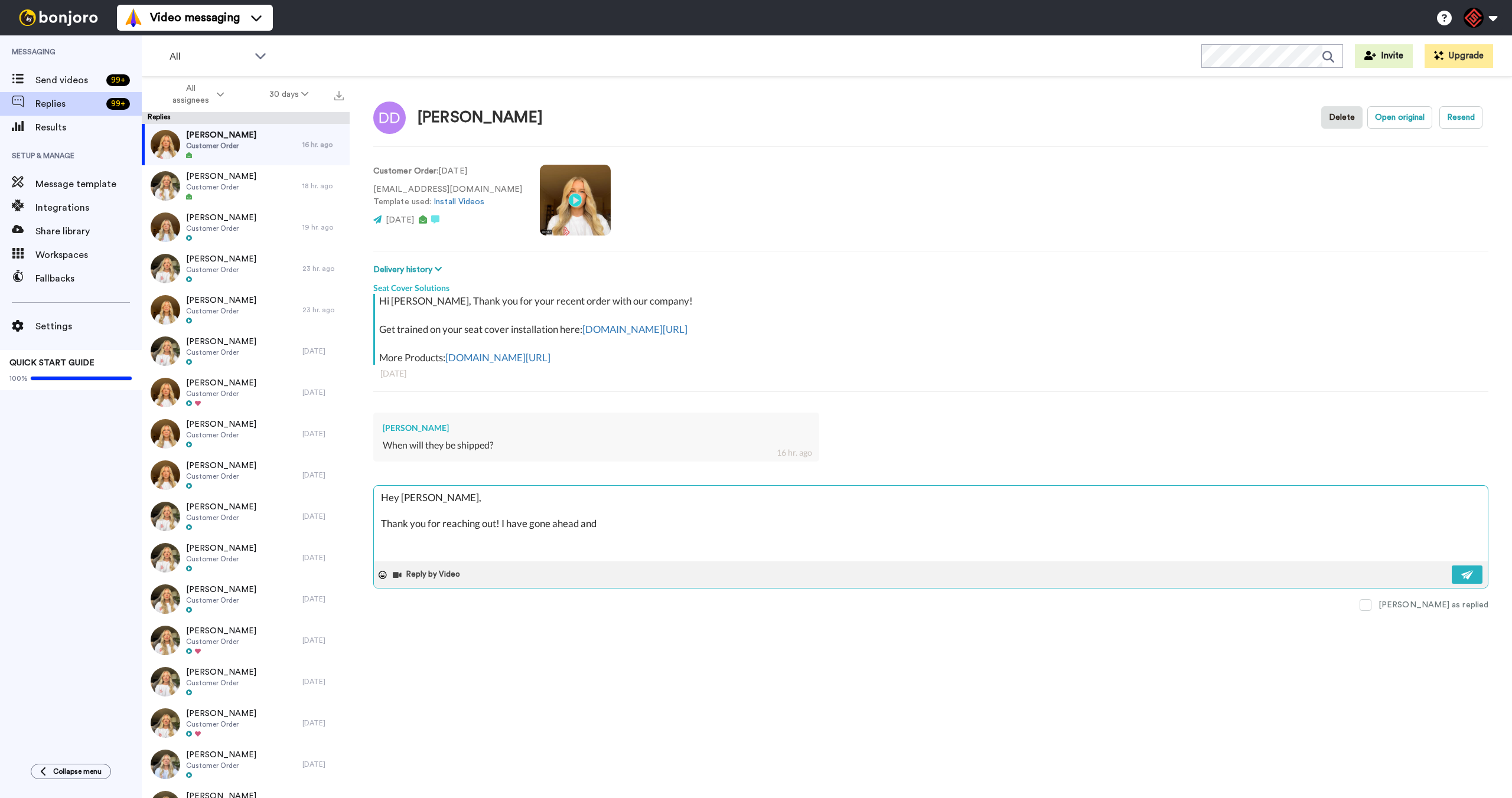
type textarea "Hey [PERSON_NAME], Thank you for reaching out! I have gone ahead and"
type textarea "x"
type textarea "Hey [PERSON_NAME], Thank you for reaching out! I have gone ahead and t"
type textarea "x"
type textarea "Hey [PERSON_NAME], Thank you for reaching out! I have gone ahead and ta"
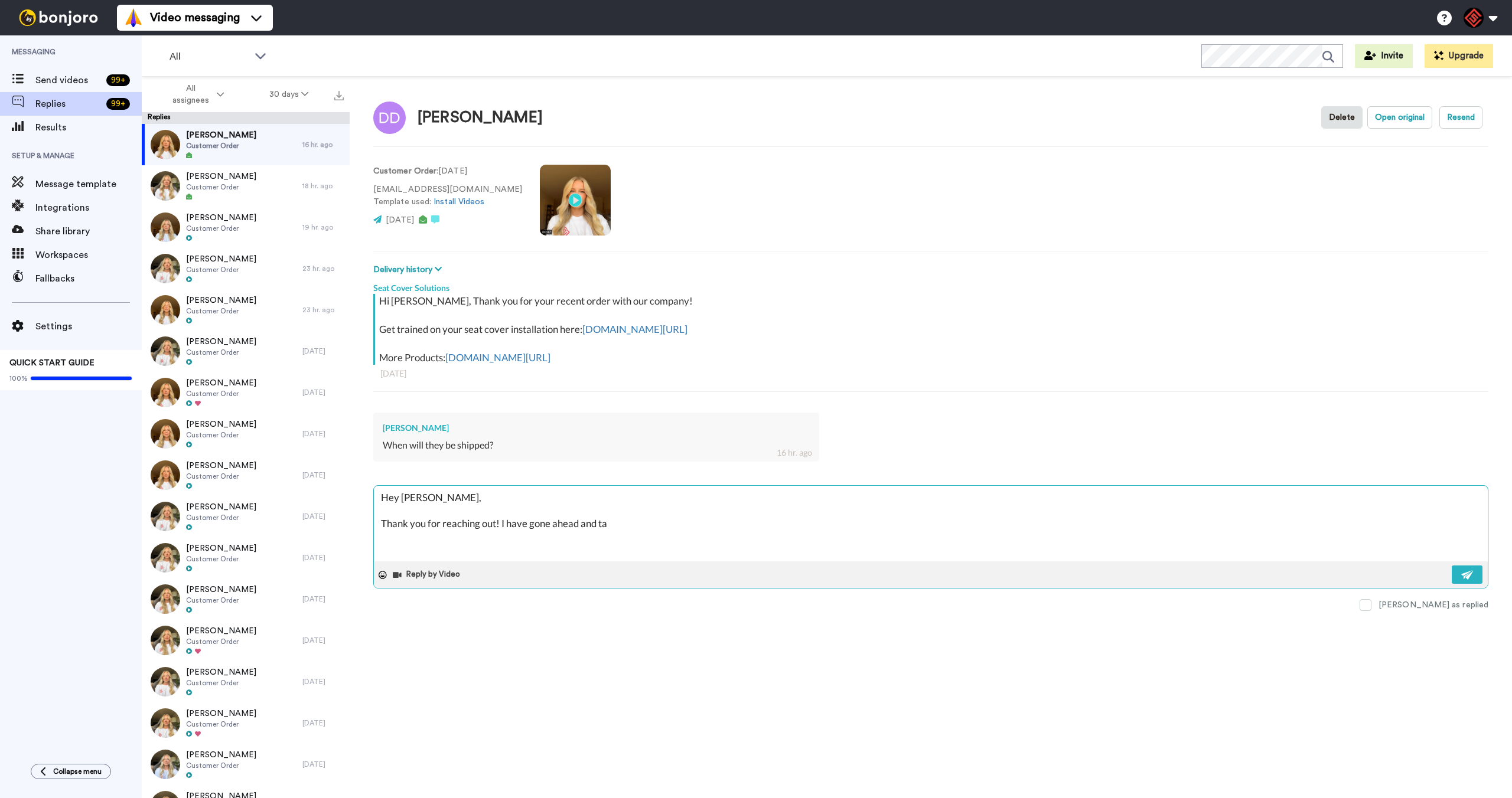
type textarea "x"
type textarea "Hey [PERSON_NAME], Thank you for reaching out! I have gone ahead and tak"
type textarea "x"
type textarea "Hey [PERSON_NAME], Thank you for reaching out! I have gone ahead and take"
type textarea "x"
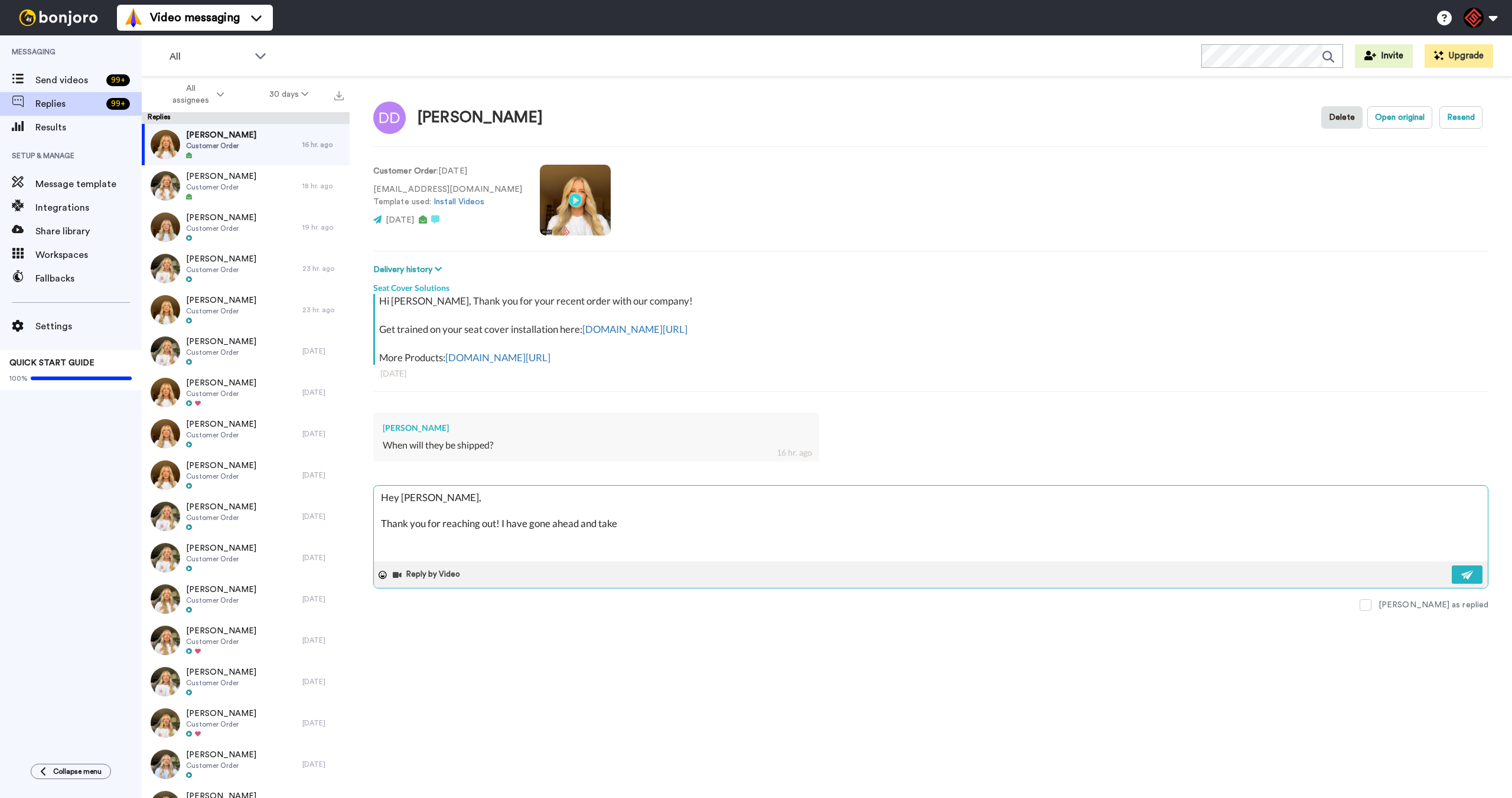
type textarea "Hey [PERSON_NAME], Thank you for reaching out! I have gone ahead and taken"
type textarea "x"
type textarea "Hey [PERSON_NAME], Thank you for reaching out! I have gone ahead and taken"
type textarea "x"
type textarea "Hey [PERSON_NAME], Thank you for reaching out! I have gone ahead and taken a"
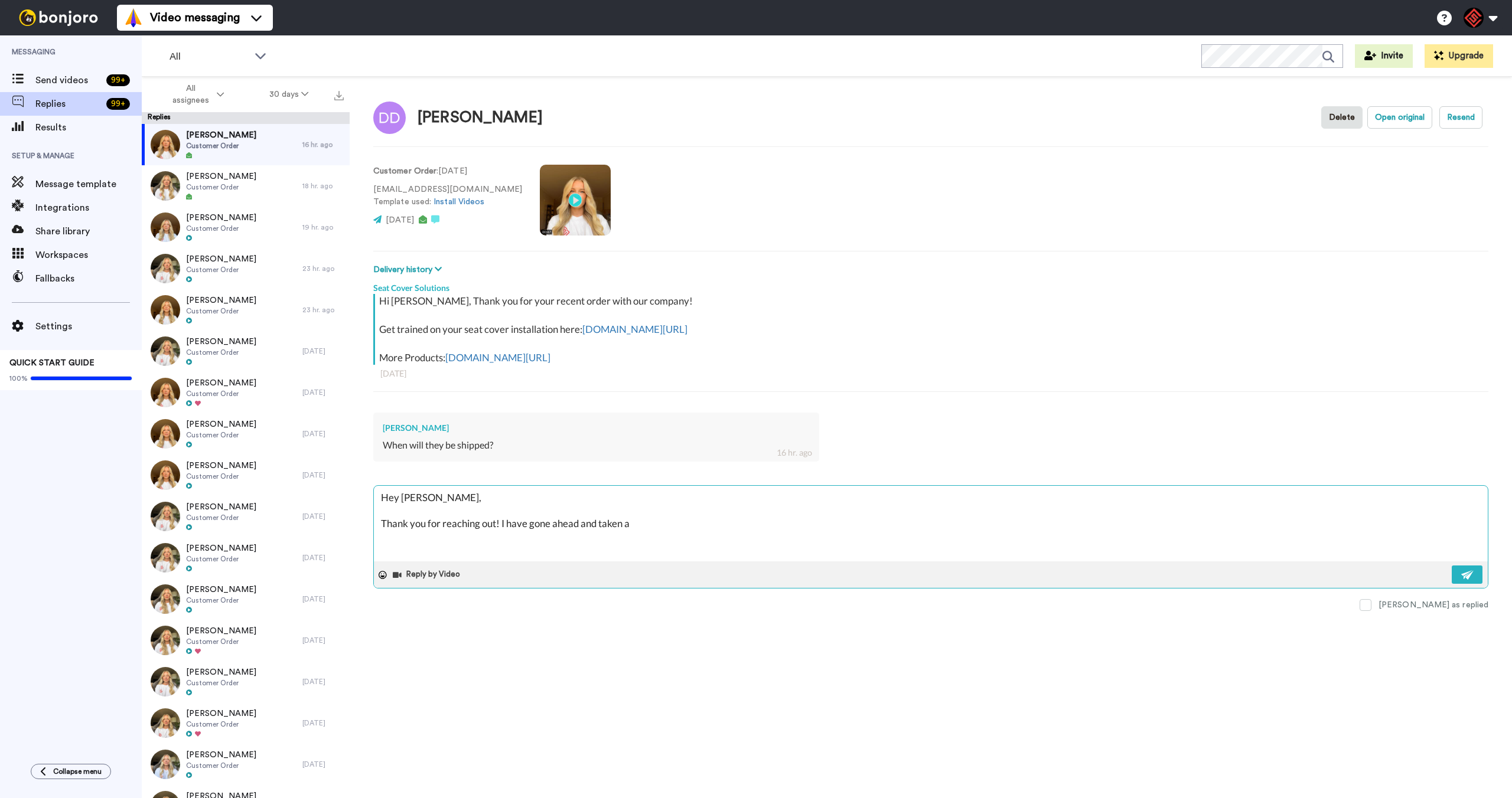
type textarea "x"
type textarea "Hey [PERSON_NAME], Thank you for reaching out! I have gone ahead and taken a"
type textarea "x"
type textarea "Hey [PERSON_NAME], Thank you for reaching out! I have gone ahead and taken a l"
type textarea "x"
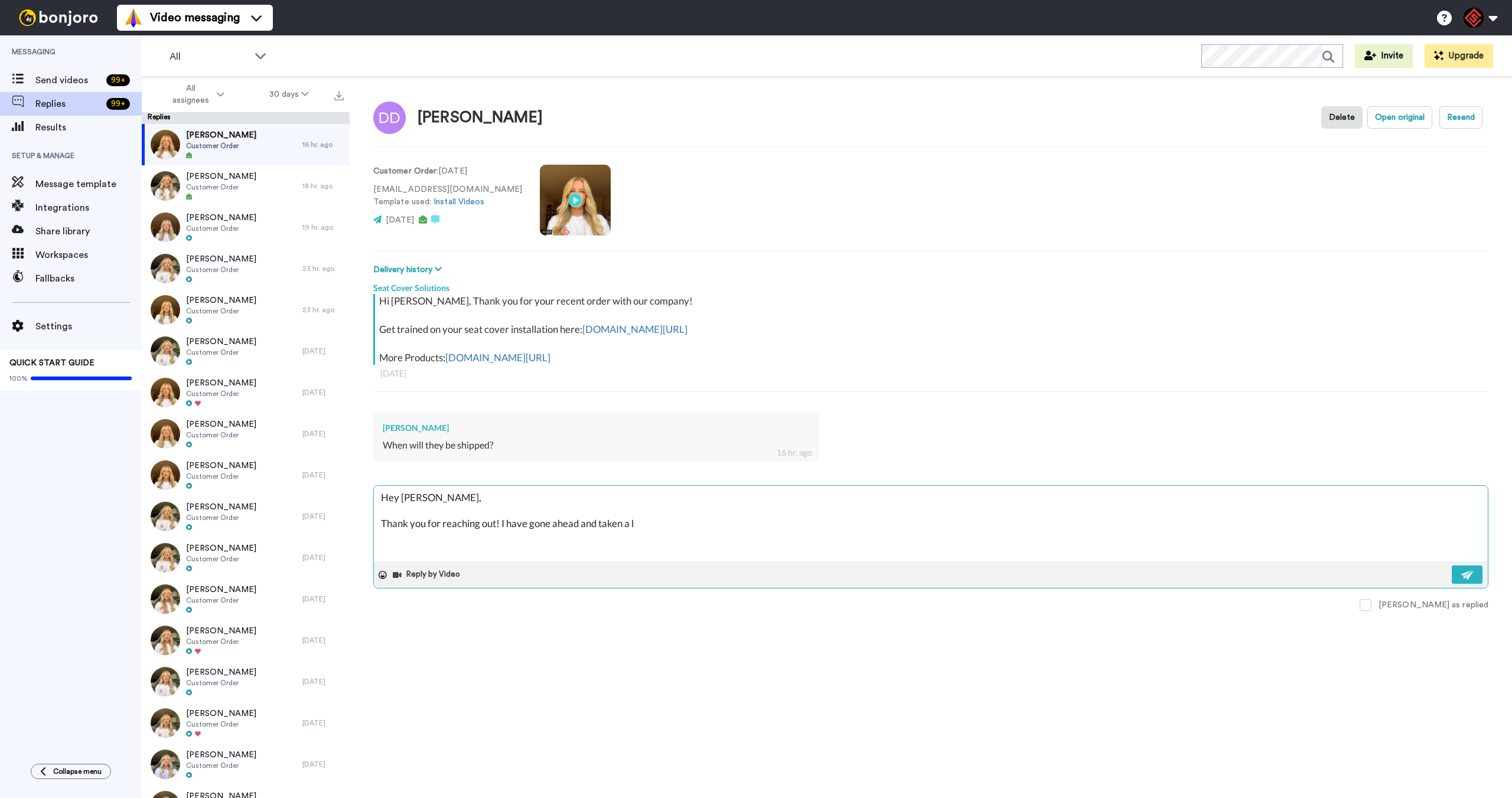
type textarea "Hey [PERSON_NAME], Thank you for reaching out! I have gone ahead and taken a lo"
type textarea "x"
type textarea "Hey [PERSON_NAME], Thank you for reaching out! I have gone ahead and taken a loo"
type textarea "x"
type textarea "Hey [PERSON_NAME], Thank you for reaching out! I have gone ahead and taken a lo…"
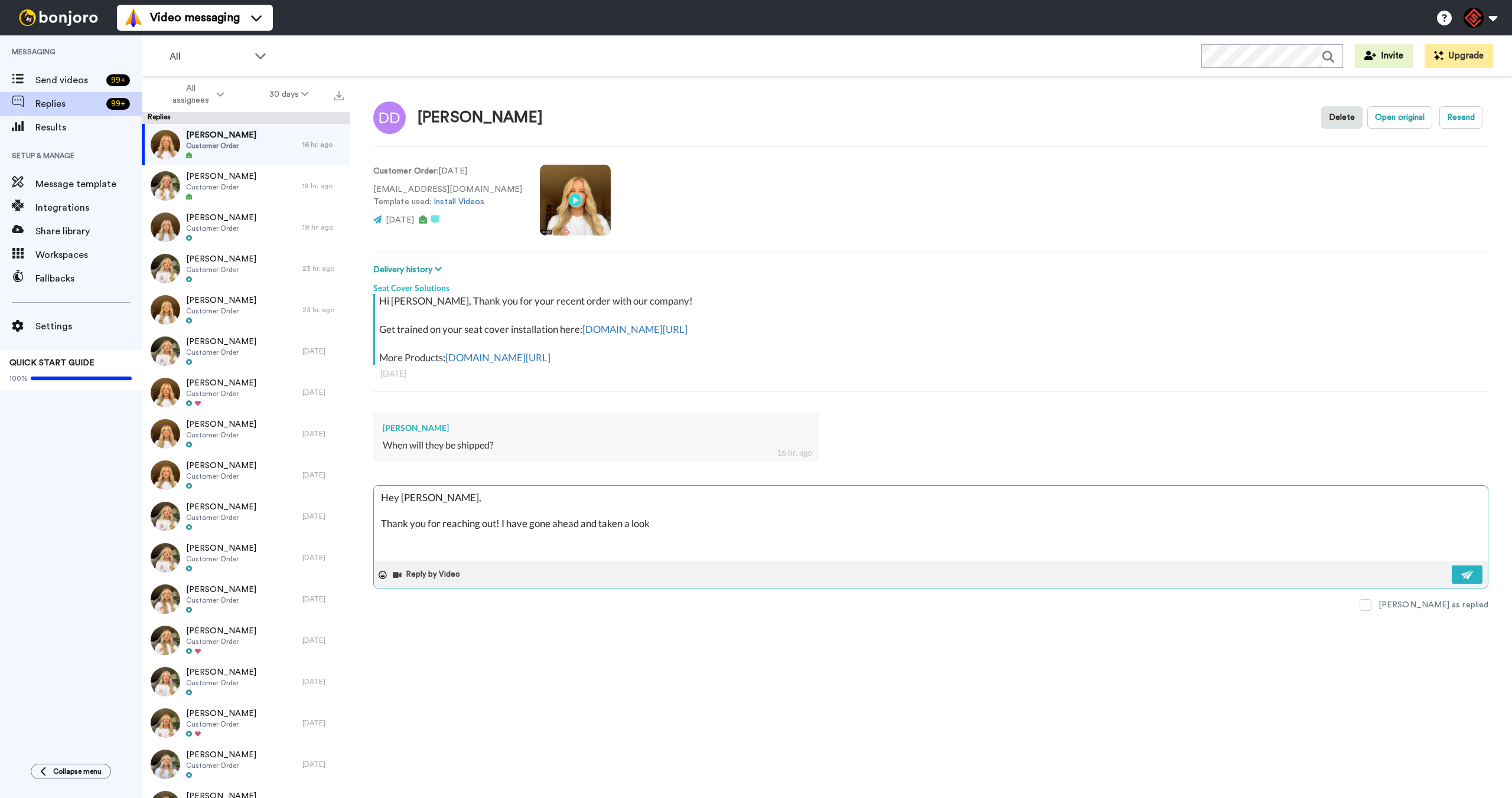
type textarea "x"
type textarea "Hey [PERSON_NAME], Thank you for reaching out! I have gone ahead and taken a lo…"
type textarea "x"
type textarea "Hey [PERSON_NAME], Thank you for reaching out! I have gone ahead and taken a lo…"
type textarea "x"
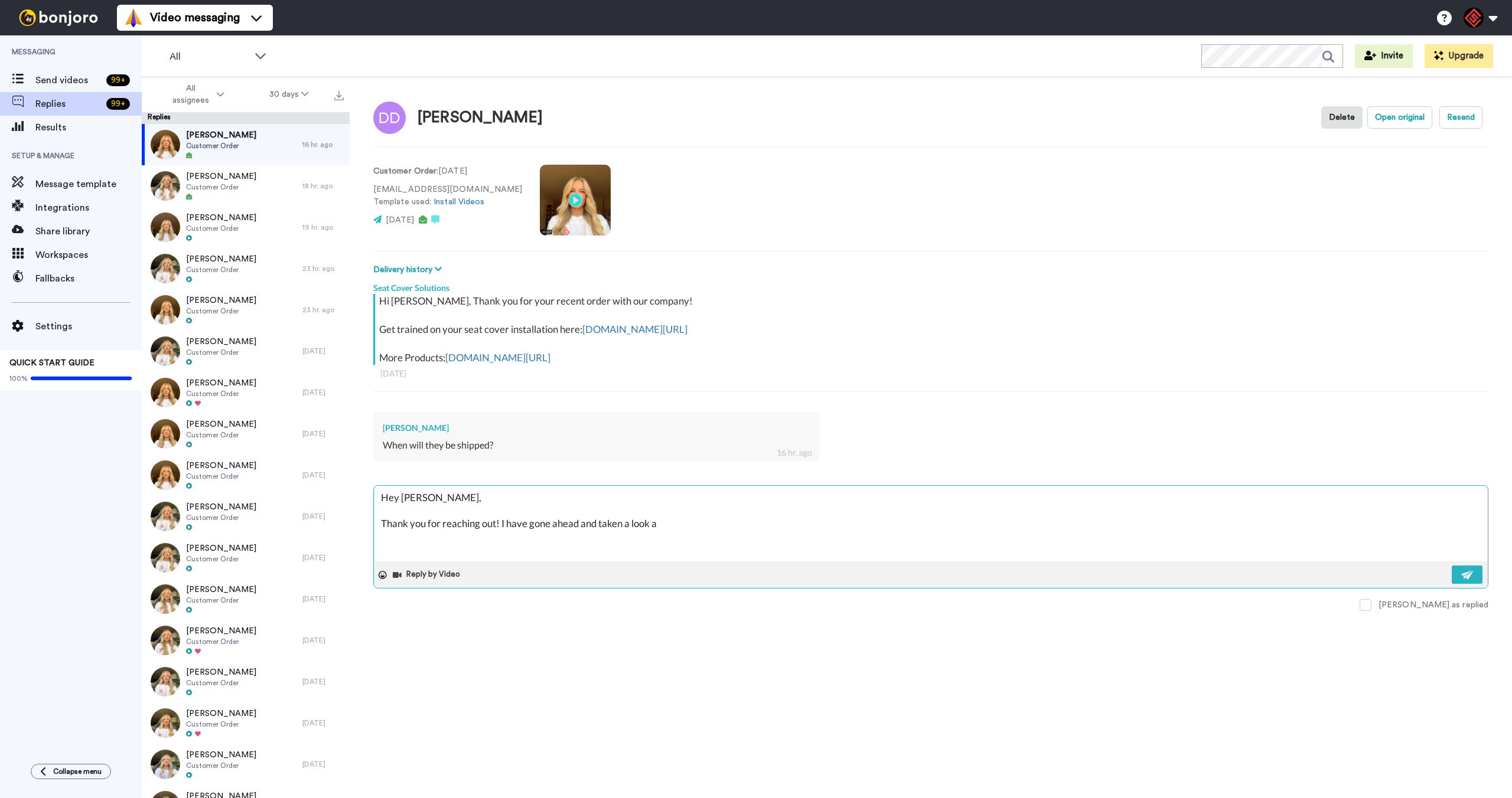
type textarea "Hey [PERSON_NAME], Thank you for reaching out! I have gone ahead and taken a lo…"
type textarea "x"
type textarea "Hey [PERSON_NAME], Thank you for reaching out! I have gone ahead and taken a lo…"
type textarea "x"
type textarea "Hey [PERSON_NAME], Thank you for reaching out! I have gone ahead and taken a lo…"
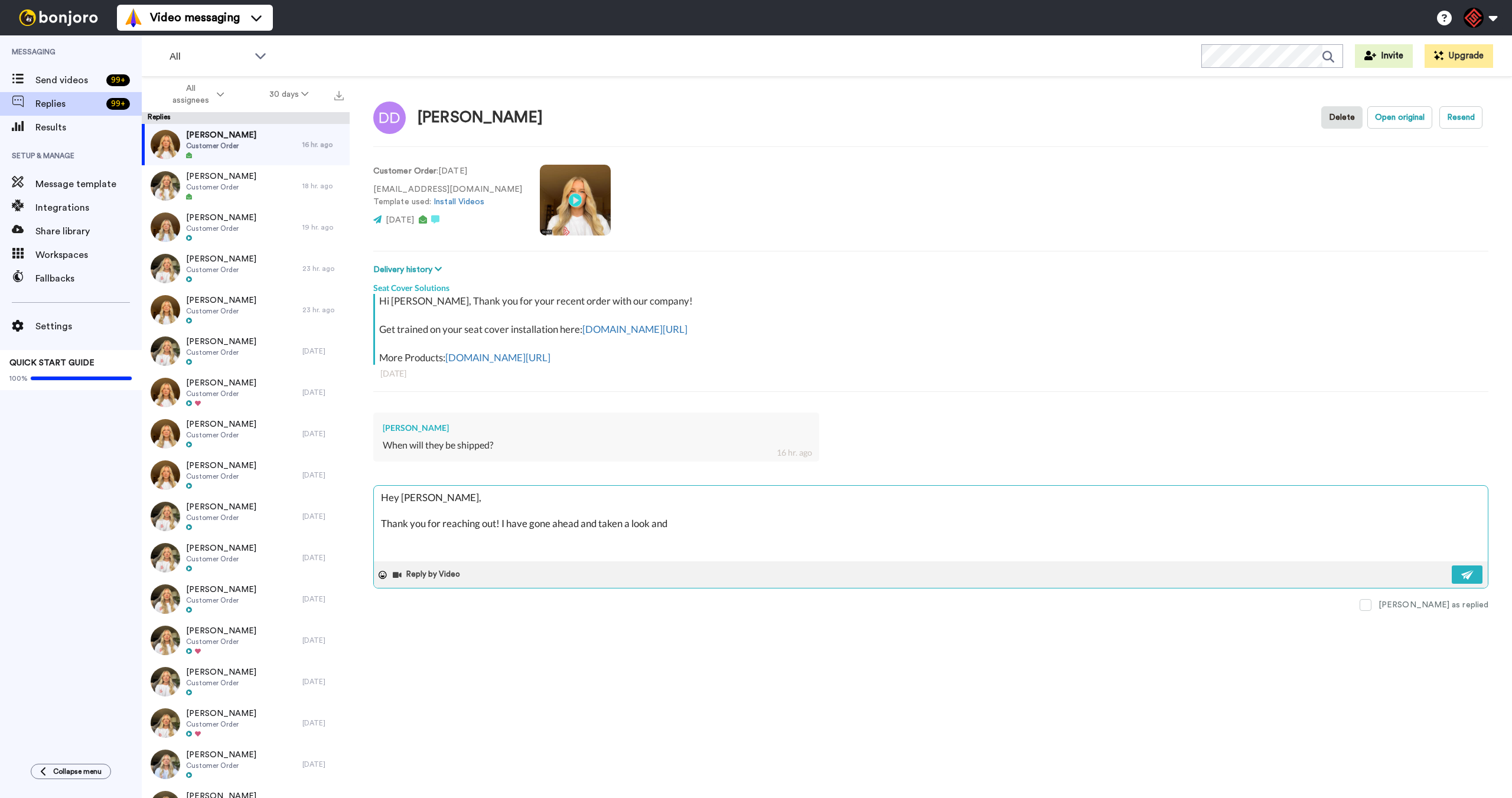
type textarea "x"
type textarea "Hey [PERSON_NAME], Thank you for reaching out! I have gone ahead and taken a lo…"
type textarea "x"
type textarea "Hey [PERSON_NAME], Thank you for reaching out! I have gone ahead and taken a lo…"
type textarea "x"
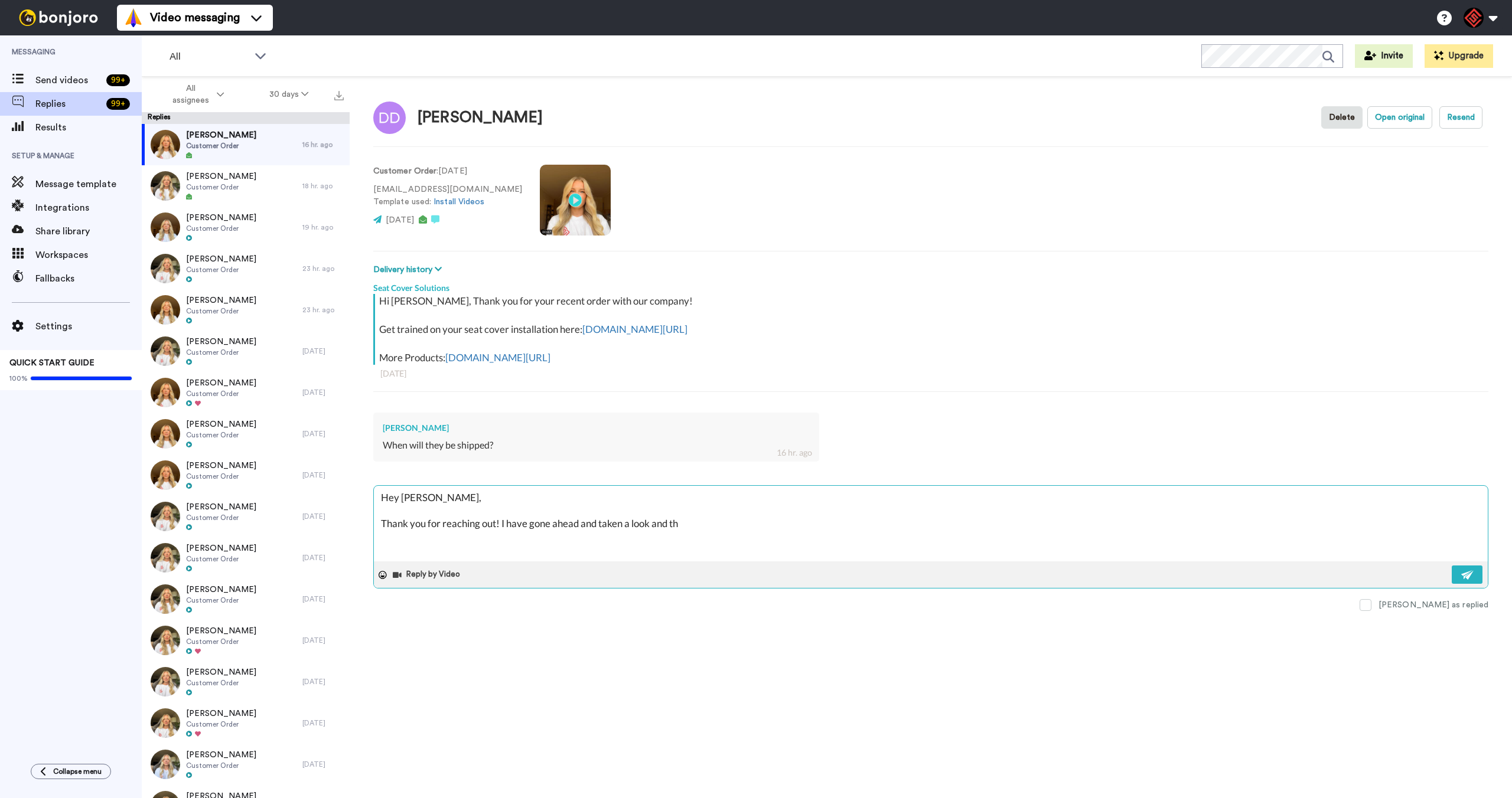
type textarea "Hey [PERSON_NAME], Thank you for reaching out! I have gone ahead and taken a lo…"
type textarea "x"
type textarea "Hey [PERSON_NAME], Thank you for reaching out! I have gone ahead and taken a lo…"
type textarea "x"
type textarea "Hey [PERSON_NAME], Thank you for reaching out! I have gone ahead and taken a lo…"
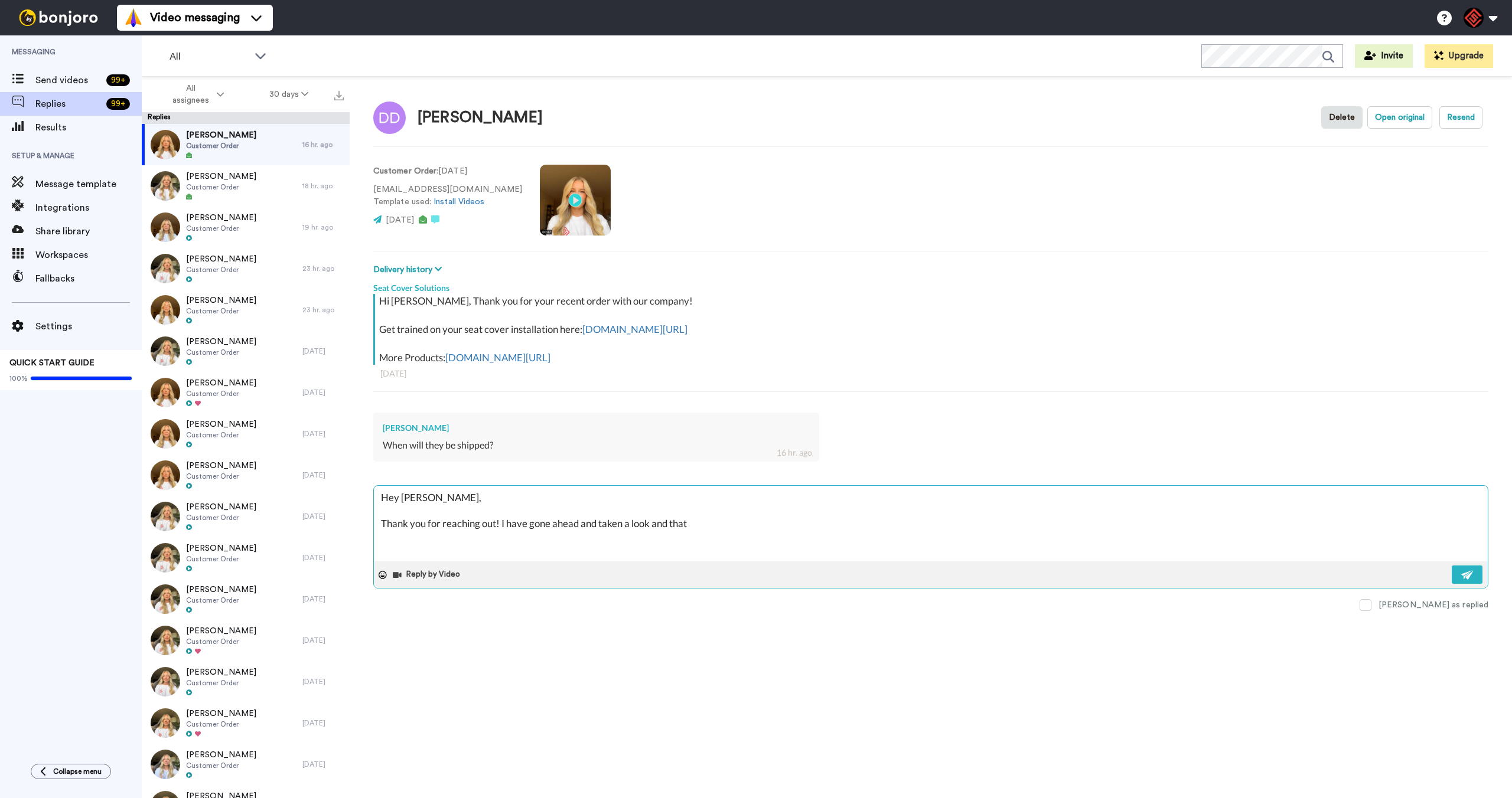
type textarea "x"
type textarea "Hey [PERSON_NAME], Thank you for reaching out! I have gone ahead and taken a lo…"
type textarea "x"
type textarea "Hey [PERSON_NAME], Thank you for reaching out! I have gone ahead and taken a lo…"
type textarea "x"
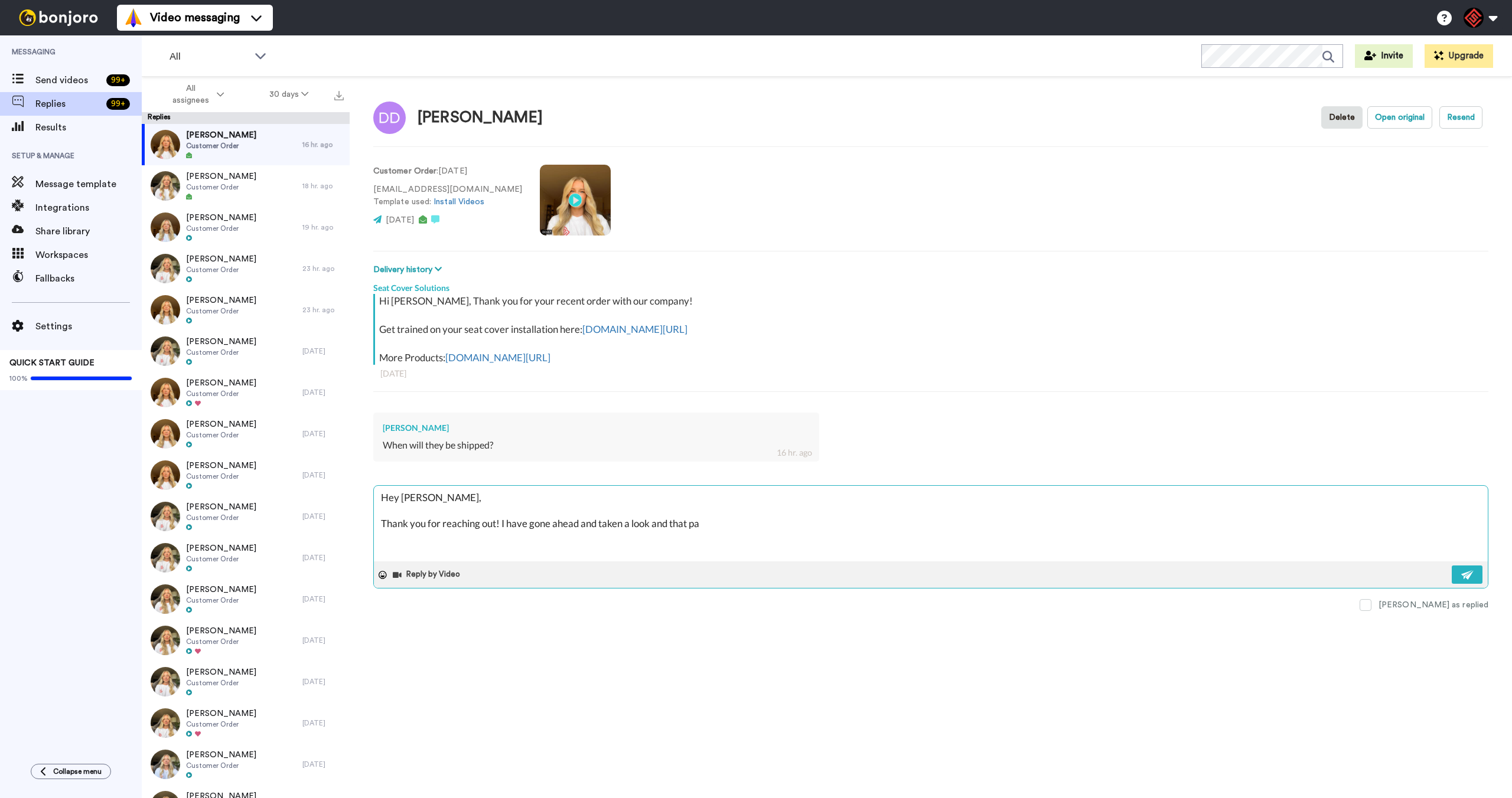
type textarea "Hey [PERSON_NAME], Thank you for reaching out! I have gone ahead and taken a lo…"
type textarea "x"
type textarea "Hey [PERSON_NAME], Thank you for reaching out! I have gone ahead and taken a lo…"
type textarea "x"
type textarea "Hey [PERSON_NAME], Thank you for reaching out! I have gone ahead and taken a lo…"
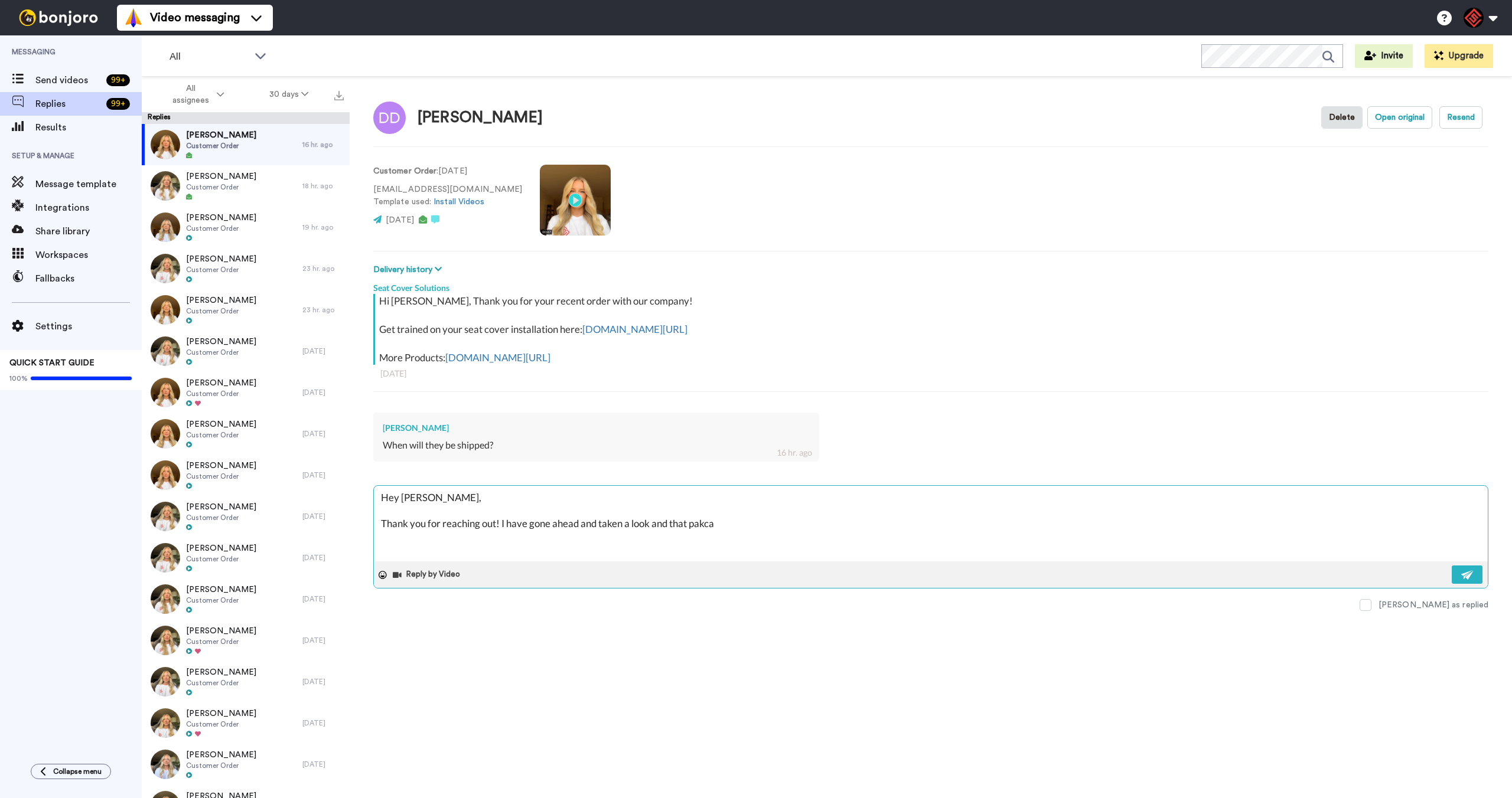
type textarea "x"
type textarea "Hey [PERSON_NAME], Thank you for reaching out! I have gone ahead and taken a lo…"
type textarea "x"
type textarea "Hey [PERSON_NAME], Thank you for reaching out! I have gone ahead and taken a lo…"
type textarea "x"
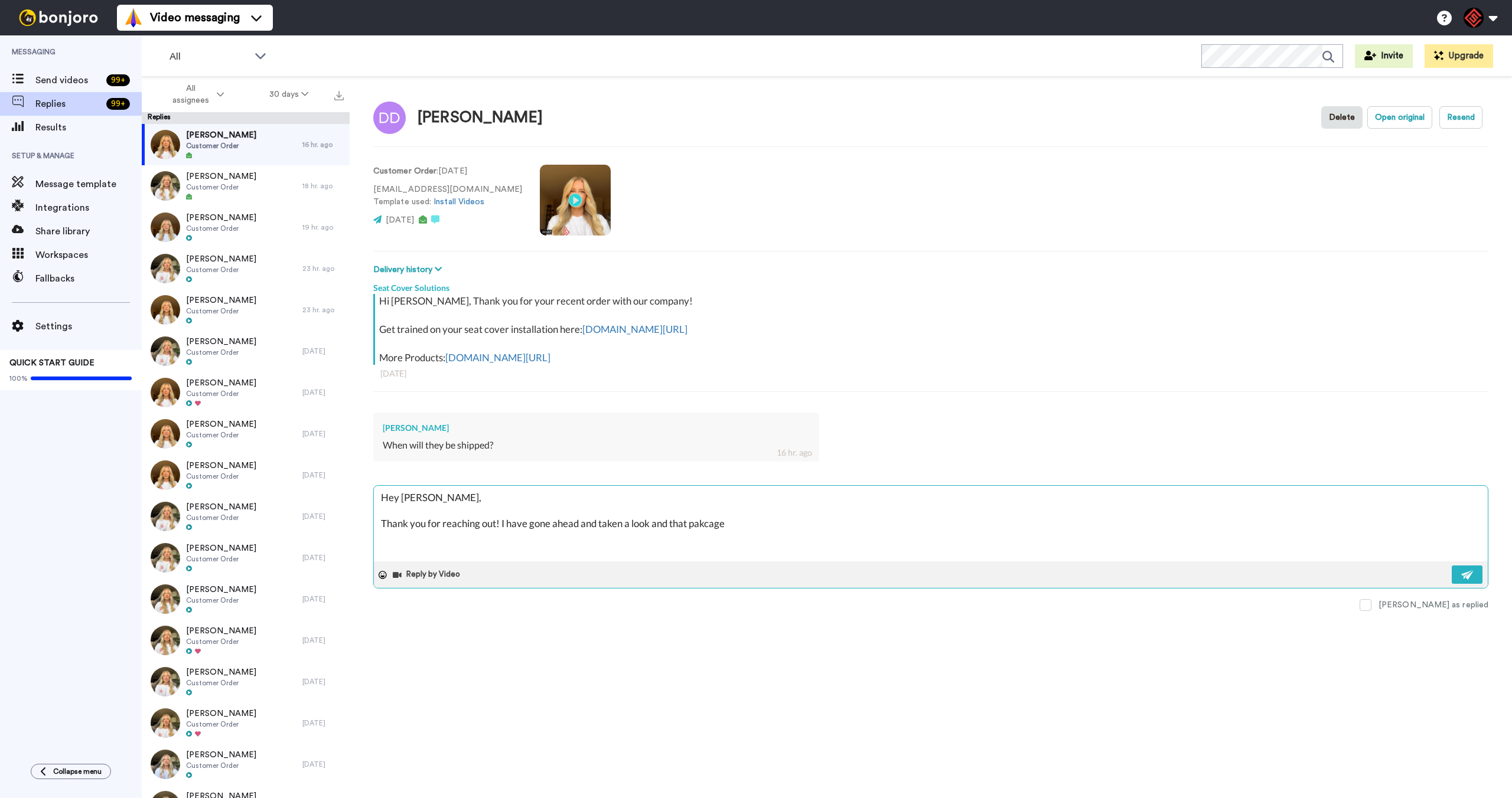
type textarea "Hey [PERSON_NAME], Thank you for reaching out! I have gone ahead and taken a lo…"
type textarea "x"
type textarea "Hey [PERSON_NAME], Thank you for reaching out! I have gone ahead and taken a lo…"
type textarea "x"
type textarea "Hey [PERSON_NAME], Thank you for reaching out! I have gone ahead and taken a lo…"
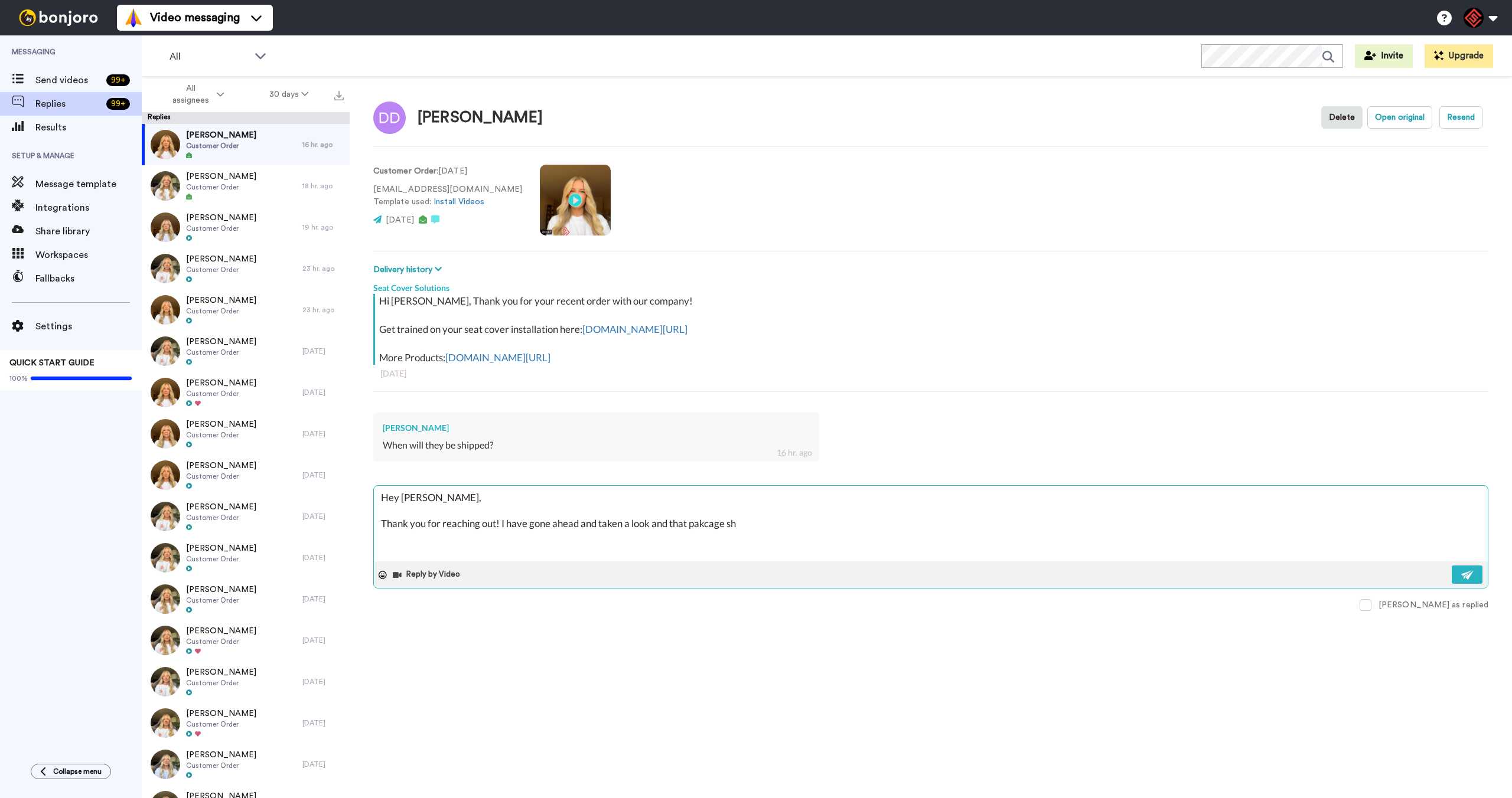
type textarea "x"
type textarea "Hey [PERSON_NAME], Thank you for reaching out! I have gone ahead and taken a lo…"
type textarea "x"
type textarea "Hey [PERSON_NAME], Thank you for reaching out! I have gone ahead and taken a lo…"
type textarea "x"
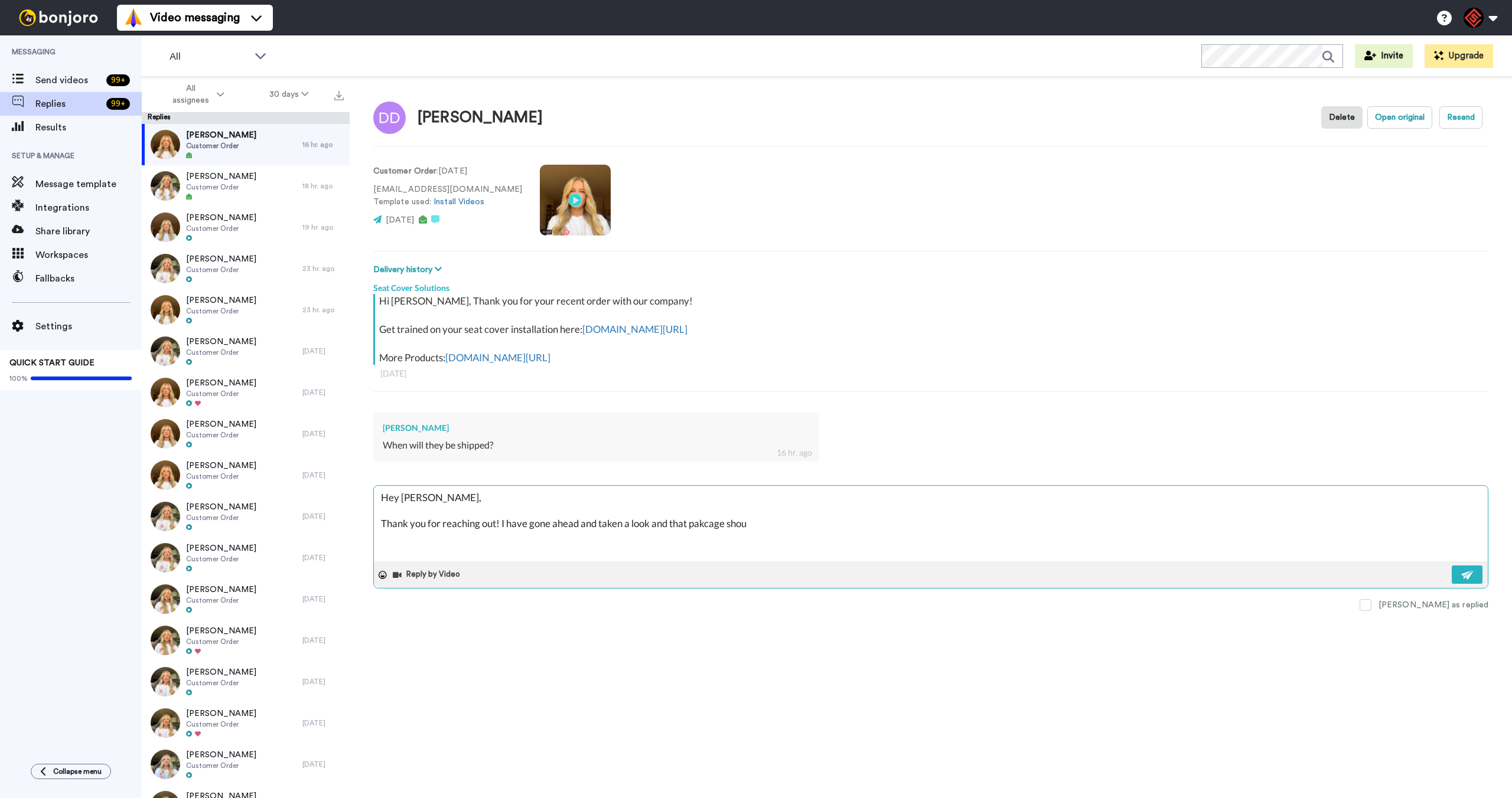
type textarea "Hey [PERSON_NAME], Thank you for reaching out! I have gone ahead and taken a lo…"
type textarea "x"
type textarea "Hey [PERSON_NAME], Thank you for reaching out! I have gone ahead and taken a lo…"
type textarea "x"
type textarea "Hey [PERSON_NAME], Thank you for reaching out! I have gone ahead and taken a lo…"
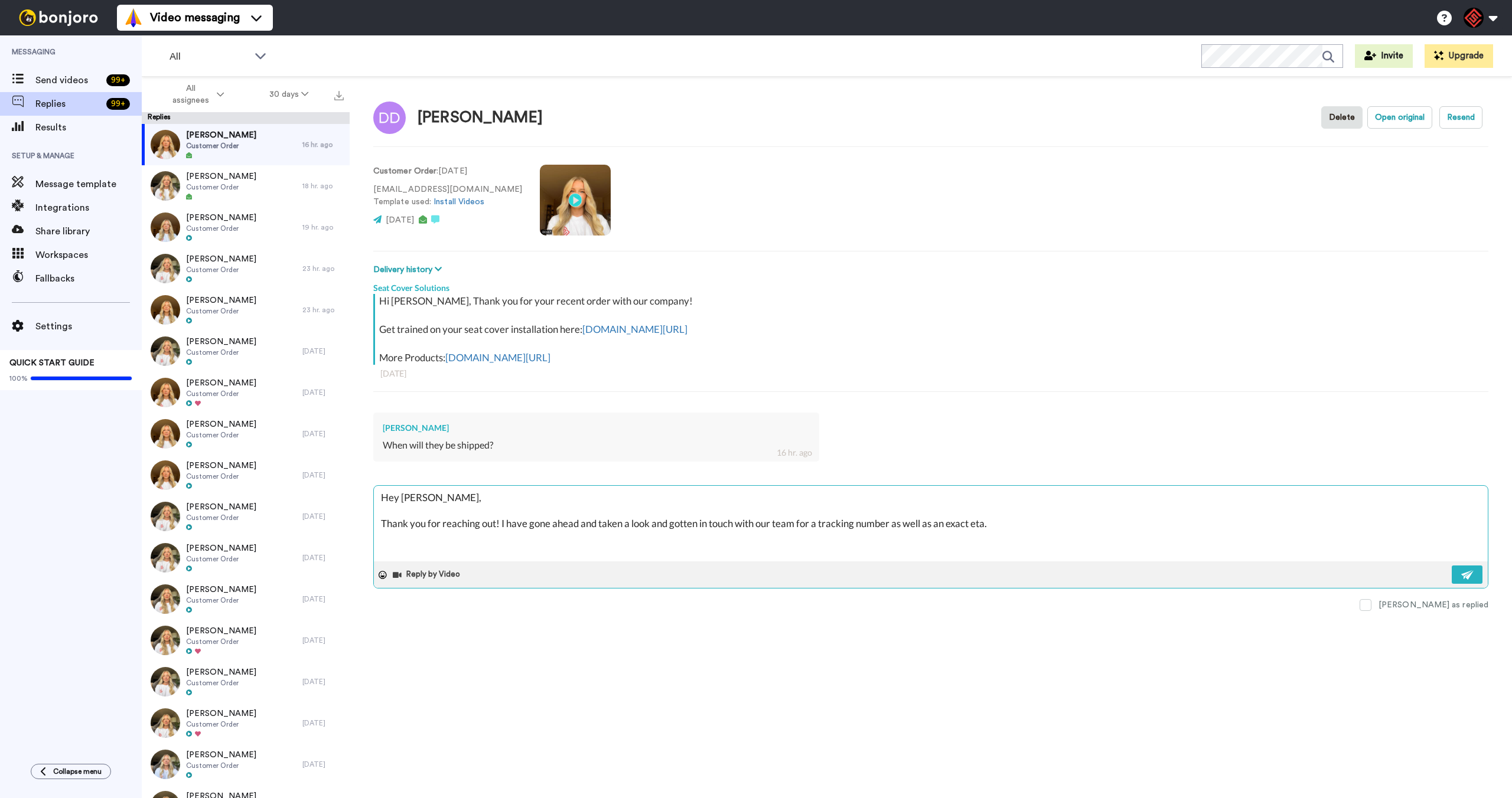
paste textarea "I appreciate you letting me help you with this. If you have any further questio…"
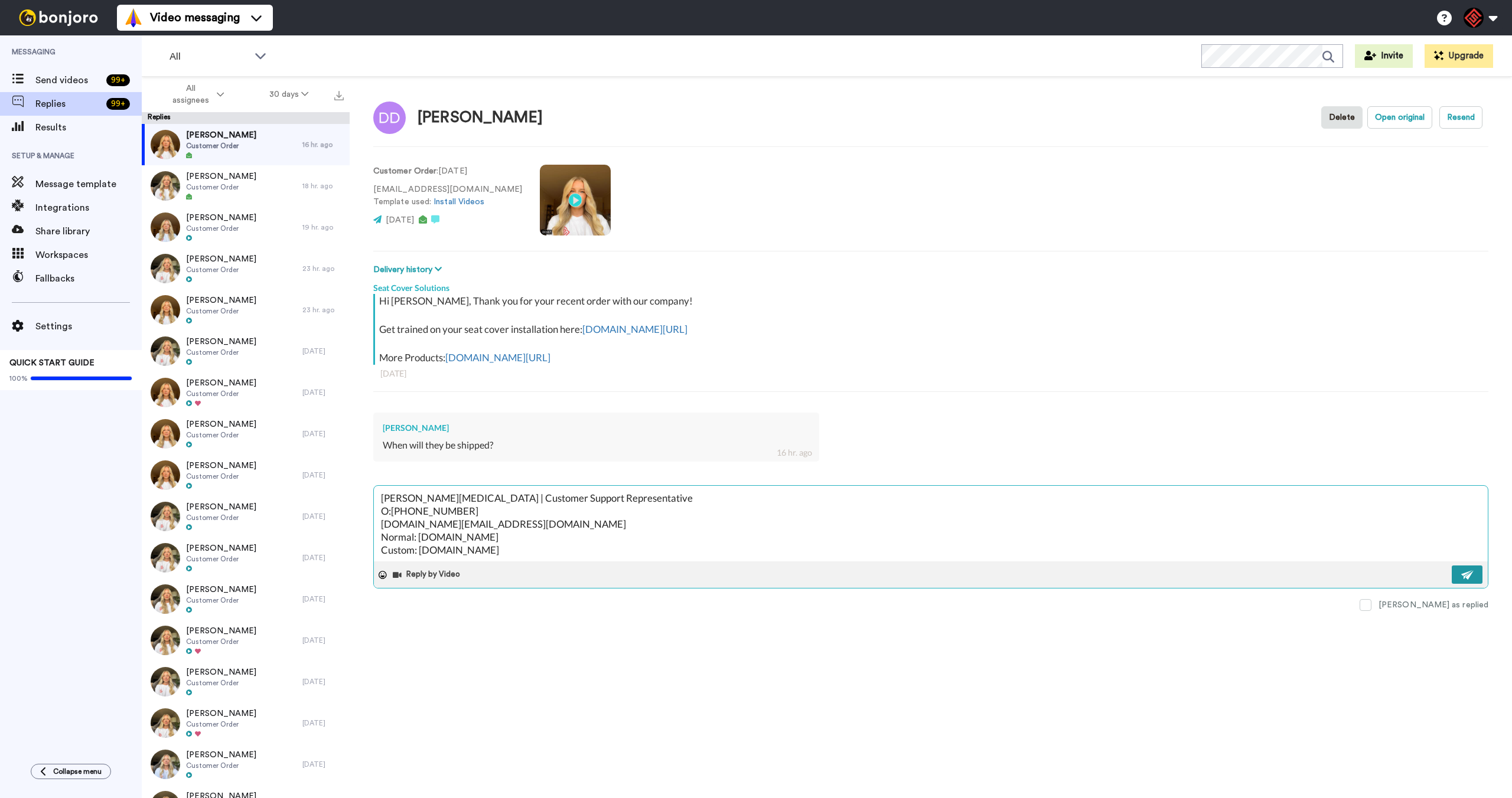
click at [1461, 581] on button at bounding box center [1467, 575] width 31 height 19
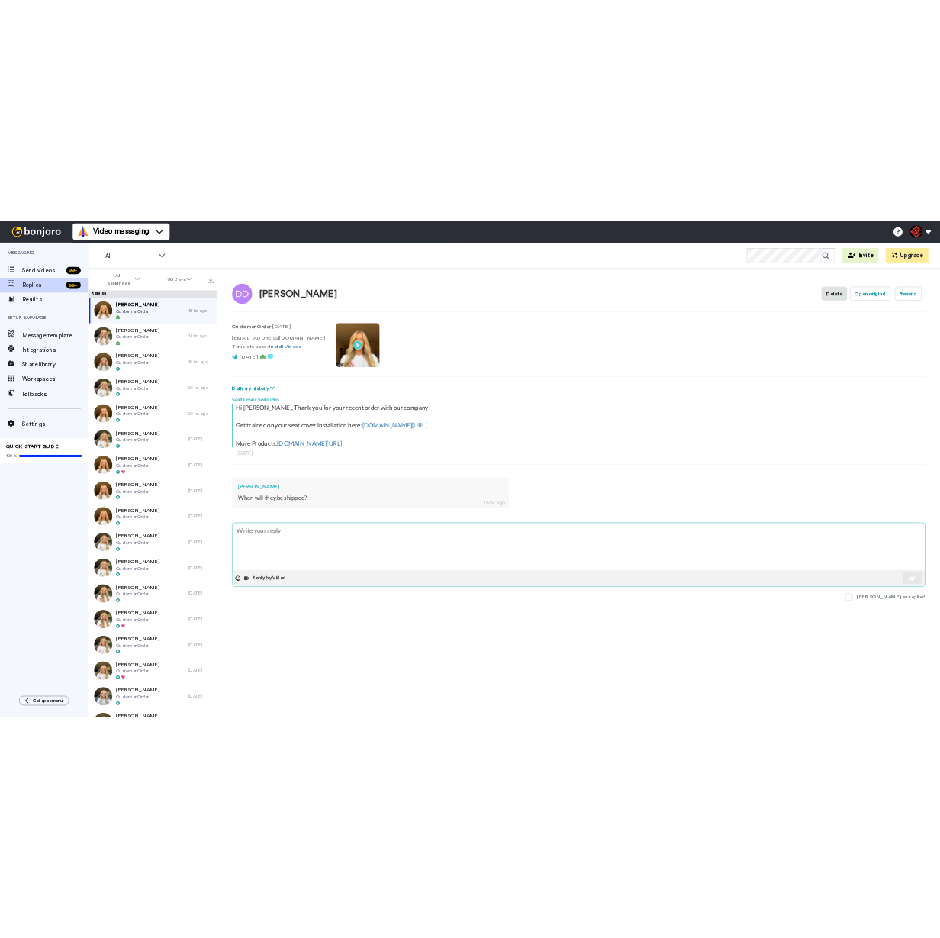
scroll to position [0, 0]
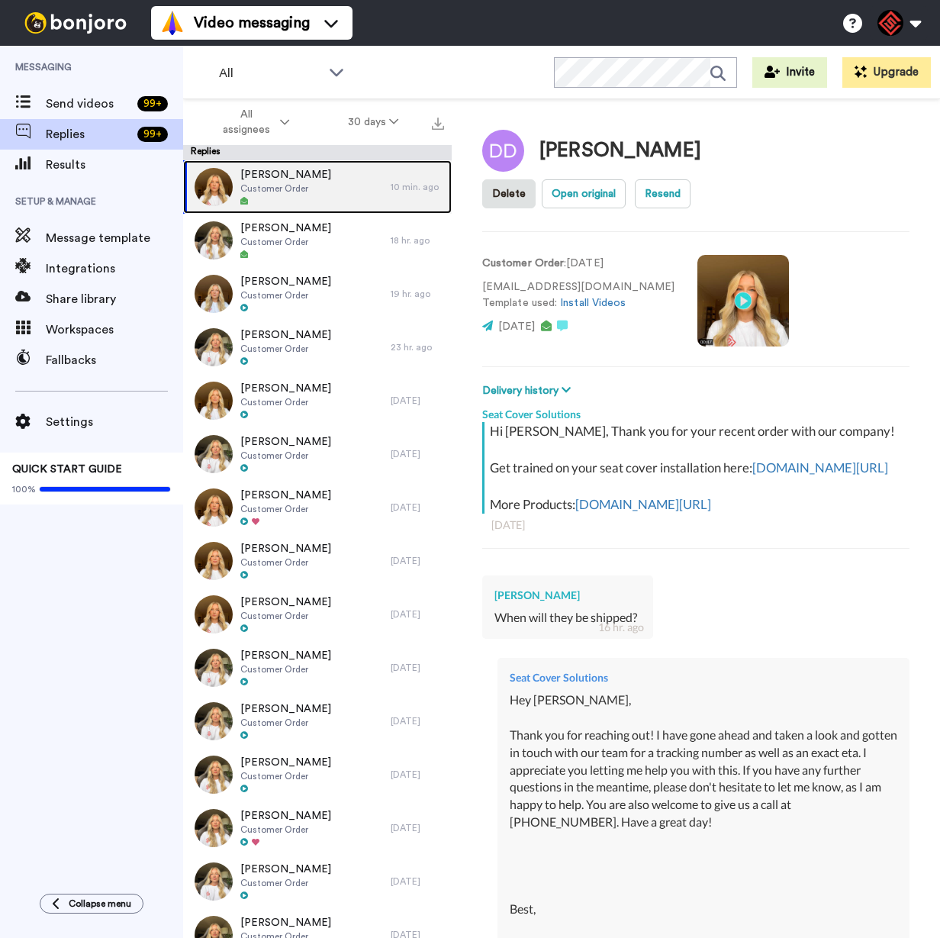
click at [300, 191] on span "Customer Order" at bounding box center [285, 188] width 91 height 12
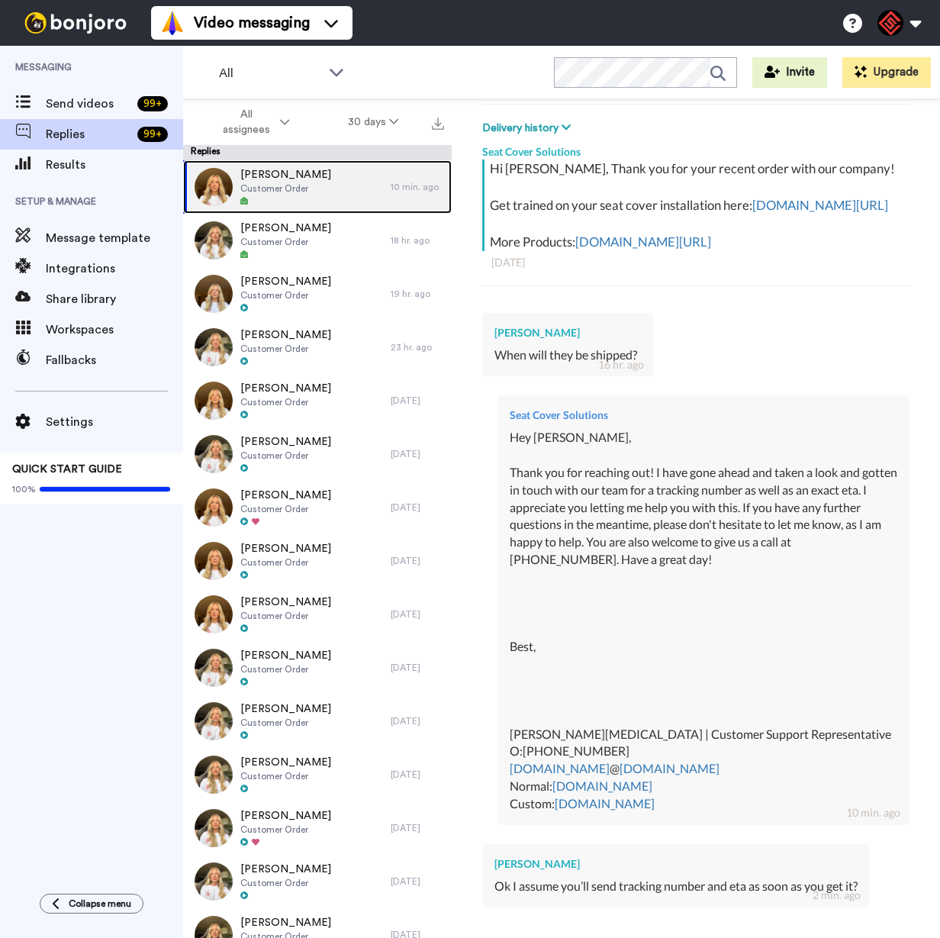
scroll to position [428, 0]
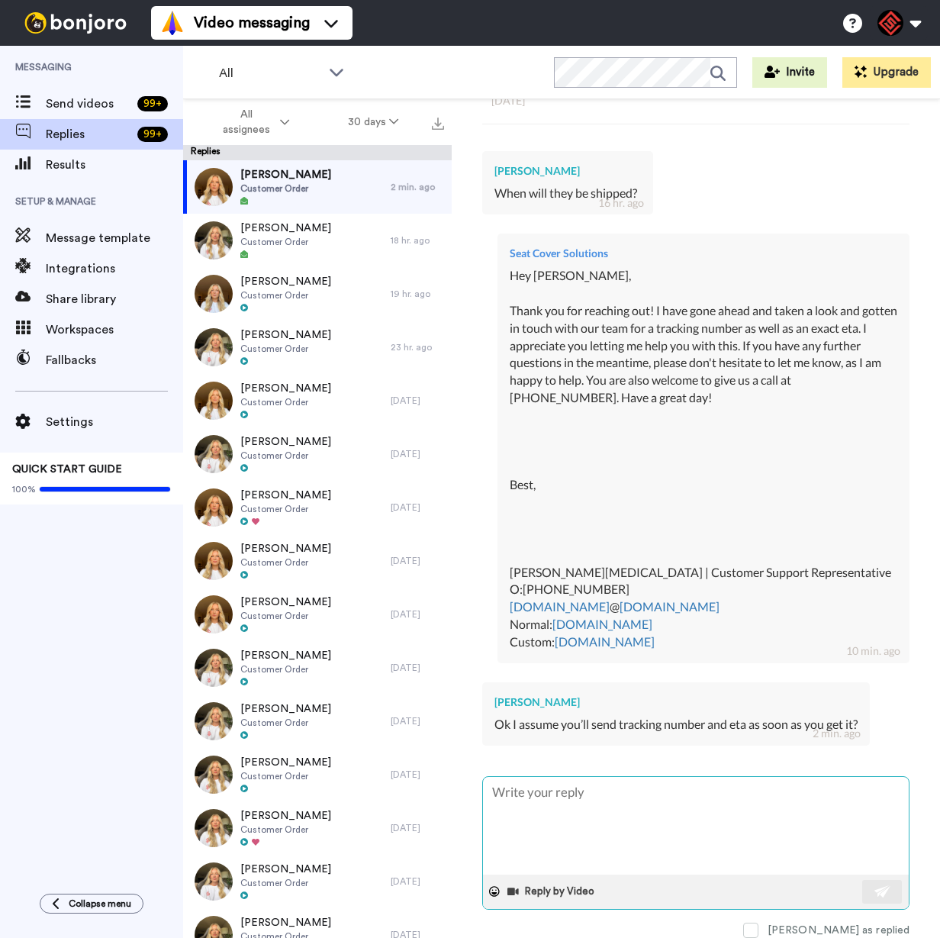
click at [647, 819] on textarea at bounding box center [696, 826] width 426 height 98
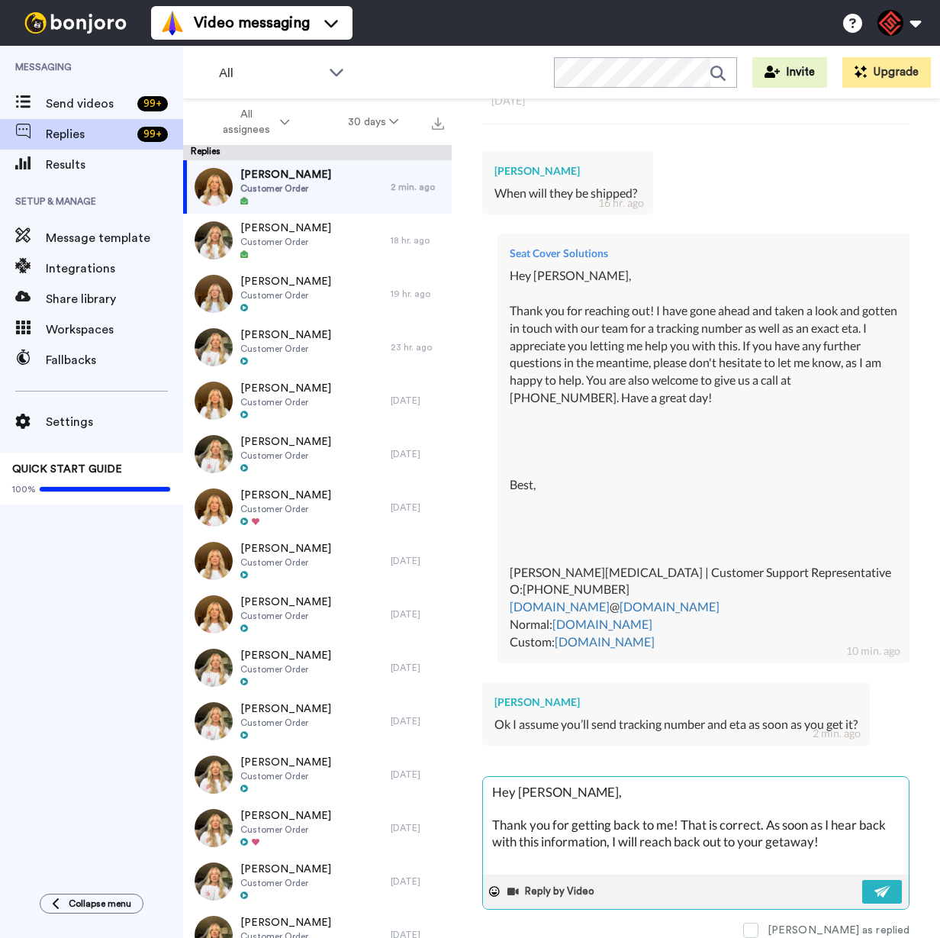
click at [806, 837] on textarea "Hey [PERSON_NAME], Thank you for getting back to me! That is correct. As soon a…" at bounding box center [696, 826] width 426 height 98
click at [863, 836] on textarea "Hey [PERSON_NAME], Thank you for getting back to me! That is correct. As soon a…" at bounding box center [696, 826] width 426 height 98
paste textarea "I appreciate you letting me help you with this. If you have any further questio…"
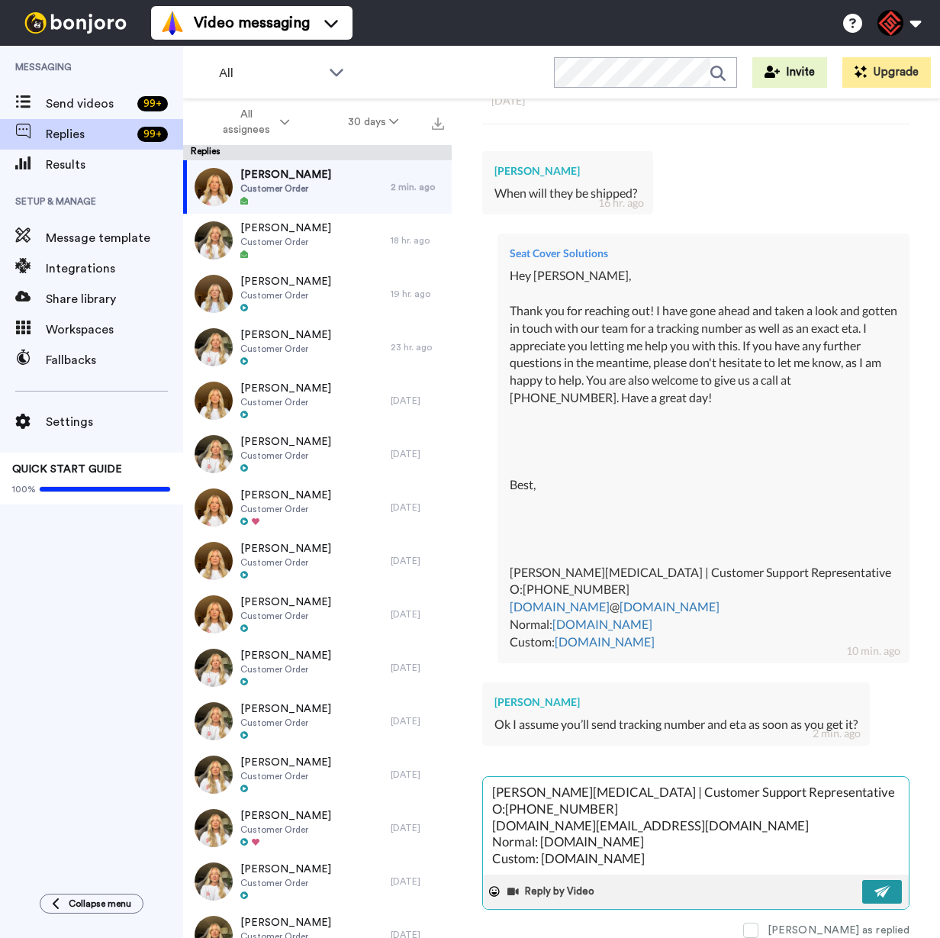
click at [874, 885] on img at bounding box center [882, 891] width 17 height 12
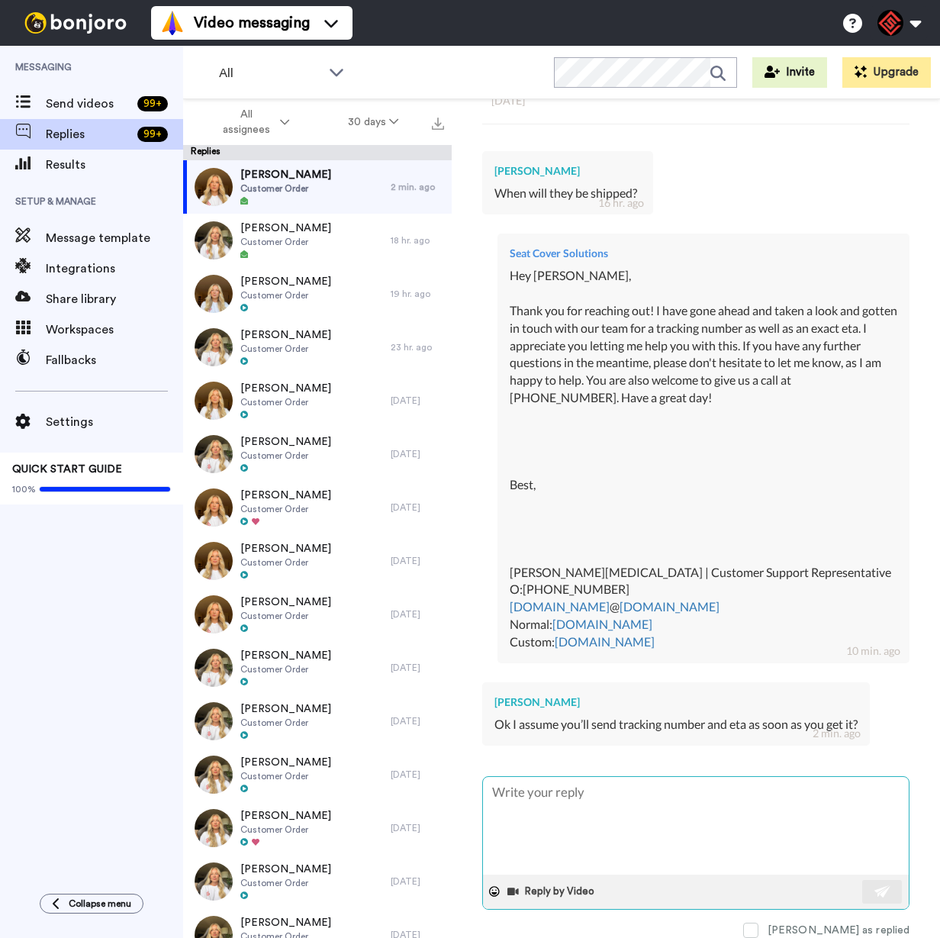
scroll to position [0, 0]
